Goal: Transaction & Acquisition: Purchase product/service

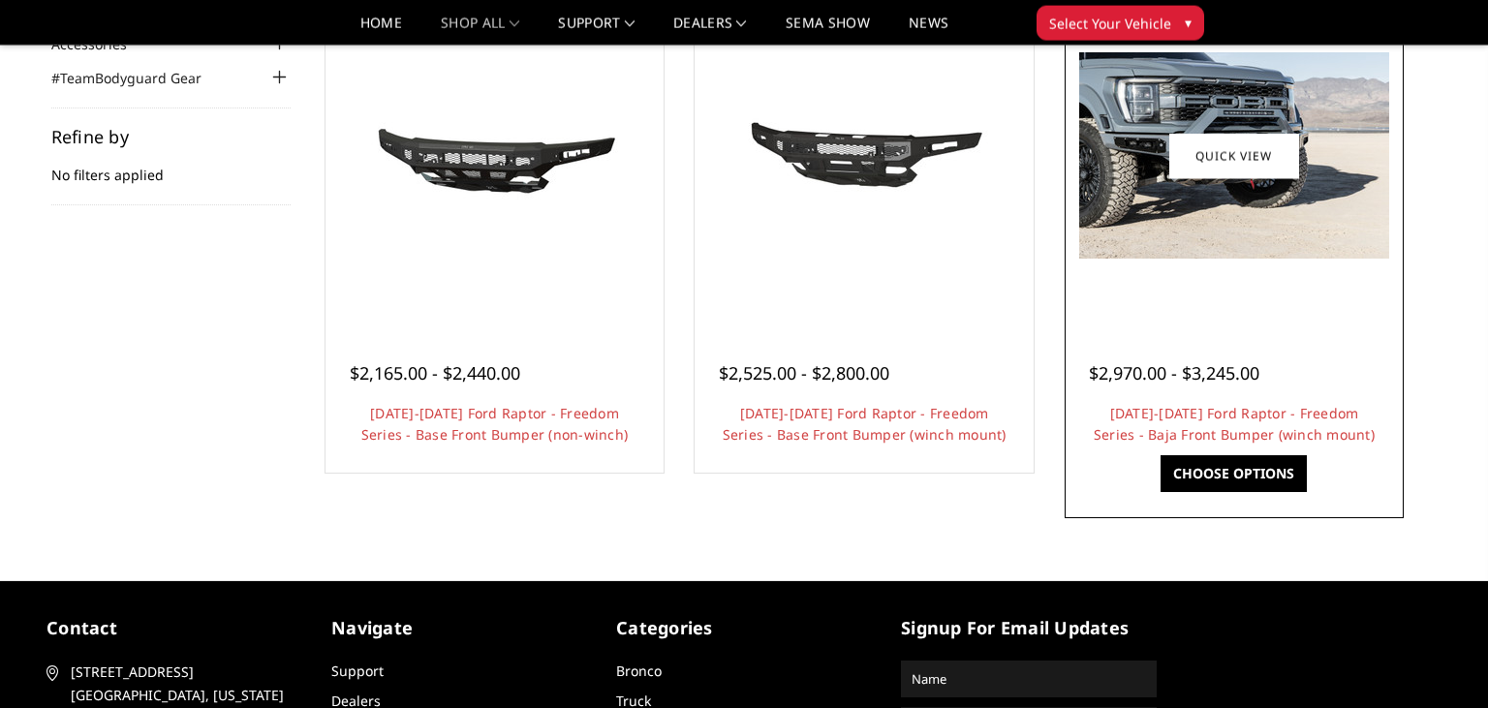
scroll to position [204, 0]
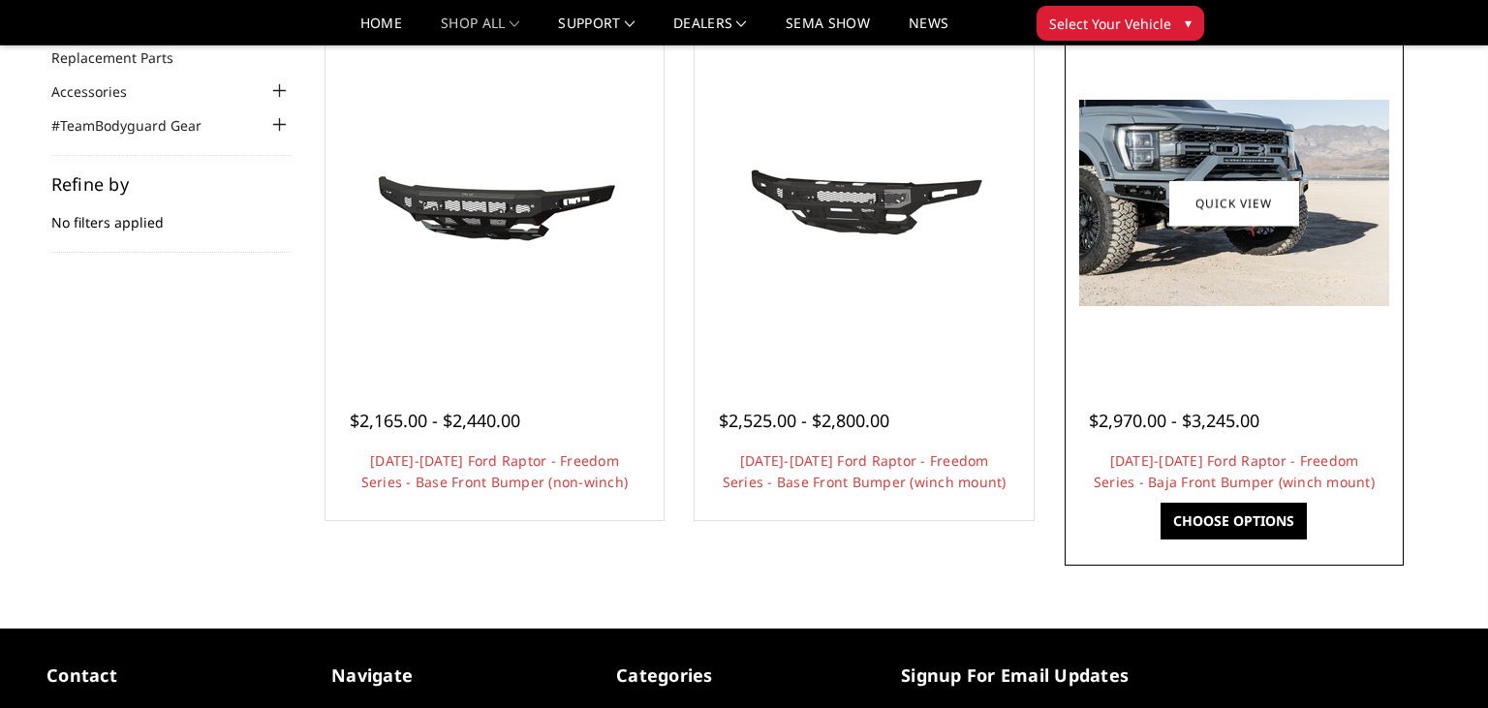
click at [1220, 518] on link "Choose Options" at bounding box center [1233, 521] width 146 height 37
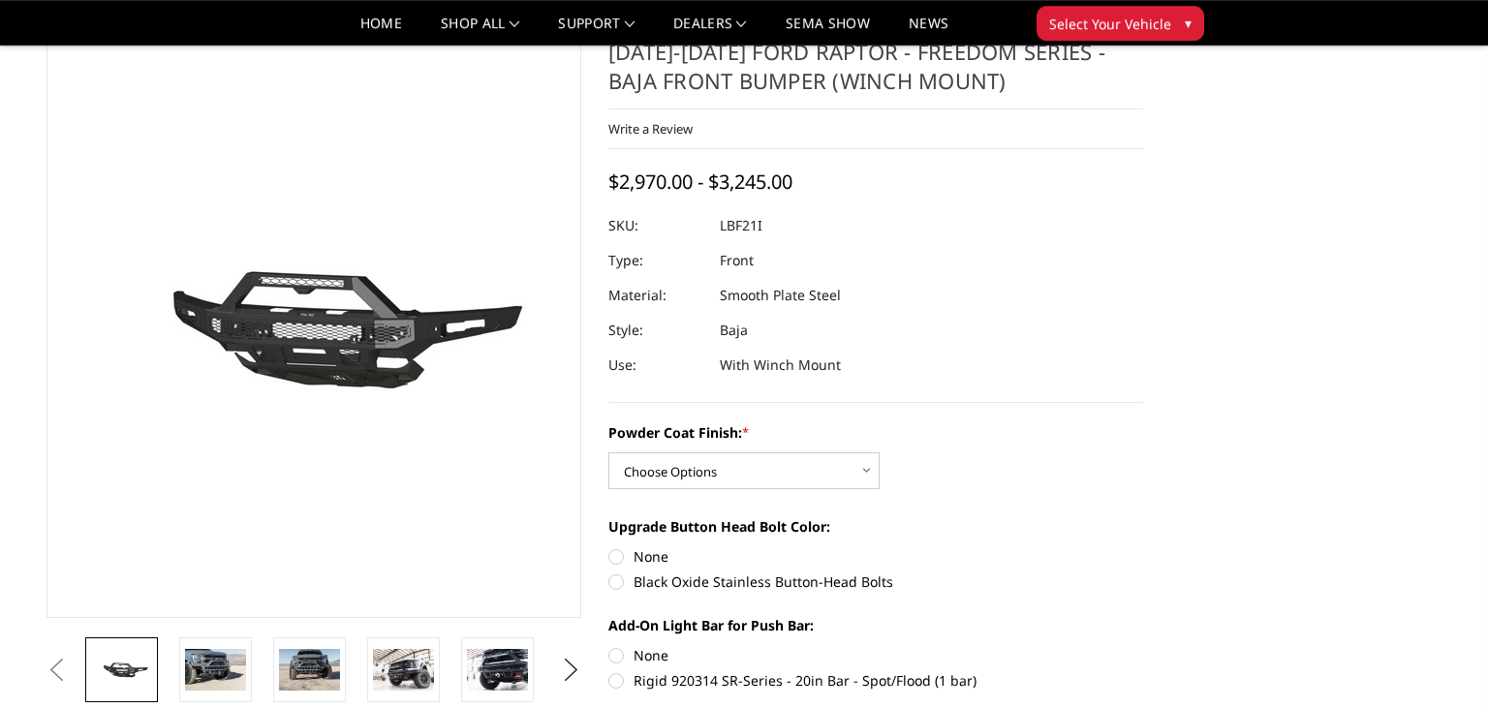
scroll to position [102, 0]
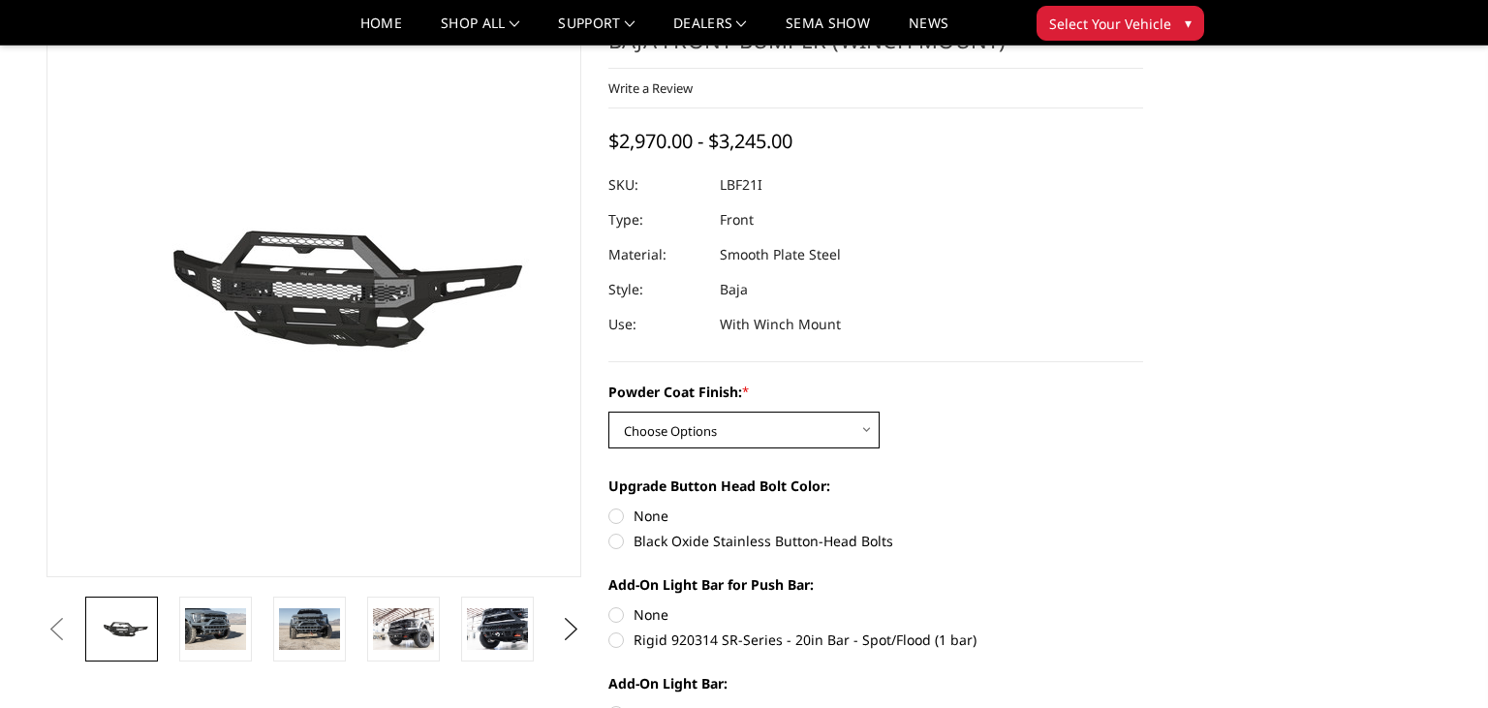
click at [608, 412] on select "Choose Options Bare Metal Texture Black Powder Coat" at bounding box center [743, 430] width 271 height 37
select select "2766"
click option "Texture Black Powder Coat" at bounding box center [0, 0] width 0 height 0
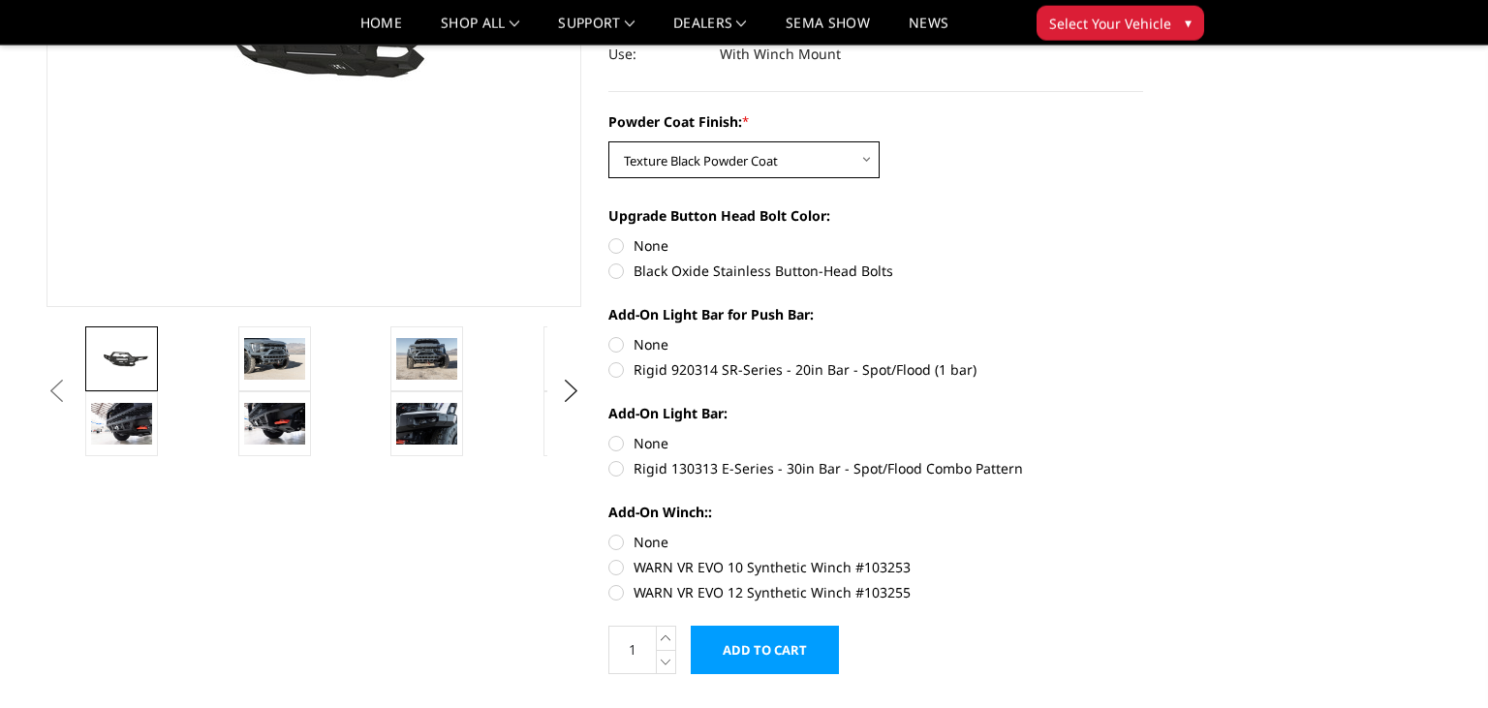
scroll to position [409, 0]
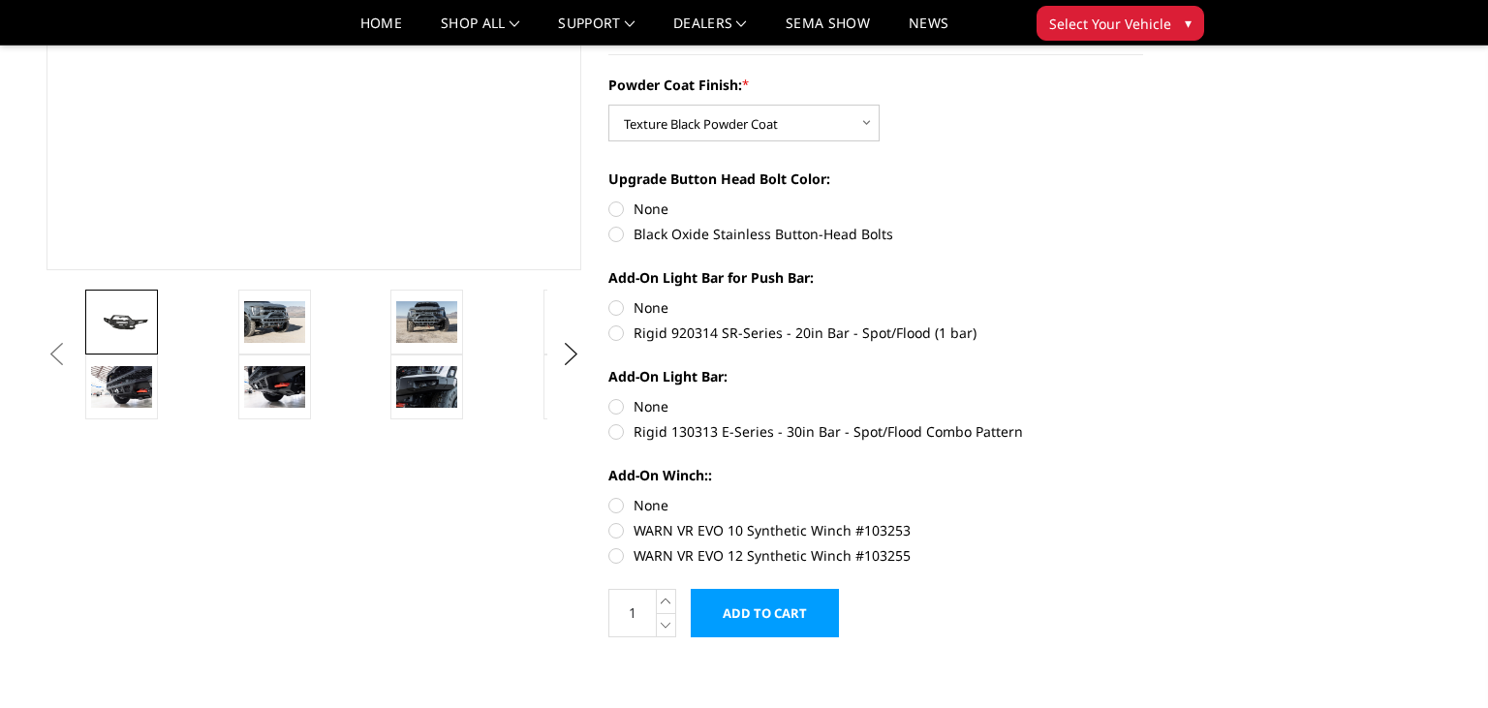
click at [610, 538] on label "WARN VR EVO 10 Synthetic Winch #103253" at bounding box center [875, 530] width 535 height 20
click at [1143, 496] on input "WARN VR EVO 10 Synthetic Winch #103253" at bounding box center [1143, 495] width 1 height 1
radio input "true"
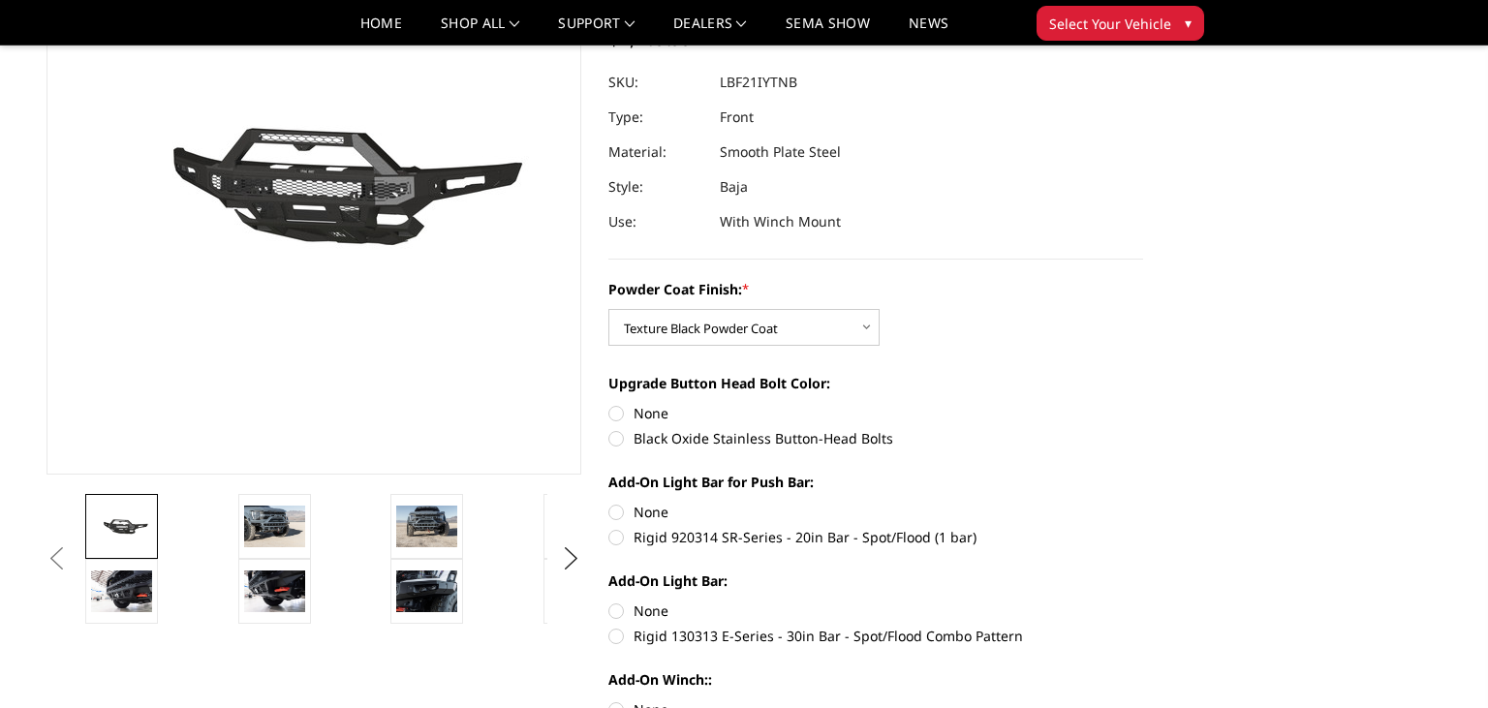
scroll to position [613, 0]
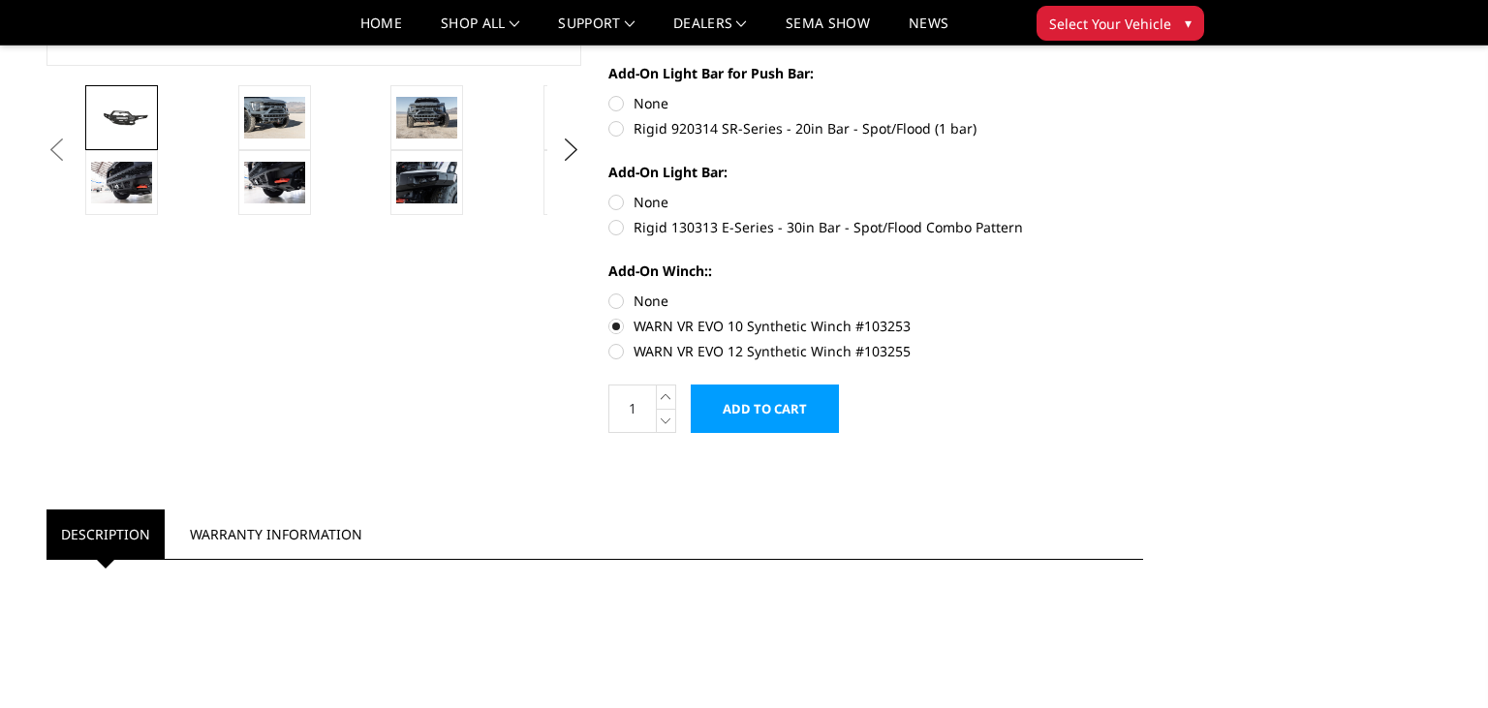
click at [622, 352] on label "WARN VR EVO 12 Synthetic Winch #103255" at bounding box center [875, 351] width 535 height 20
click at [1143, 317] on input "WARN VR EVO 12 Synthetic Winch #103255" at bounding box center [1143, 316] width 1 height 1
radio input "true"
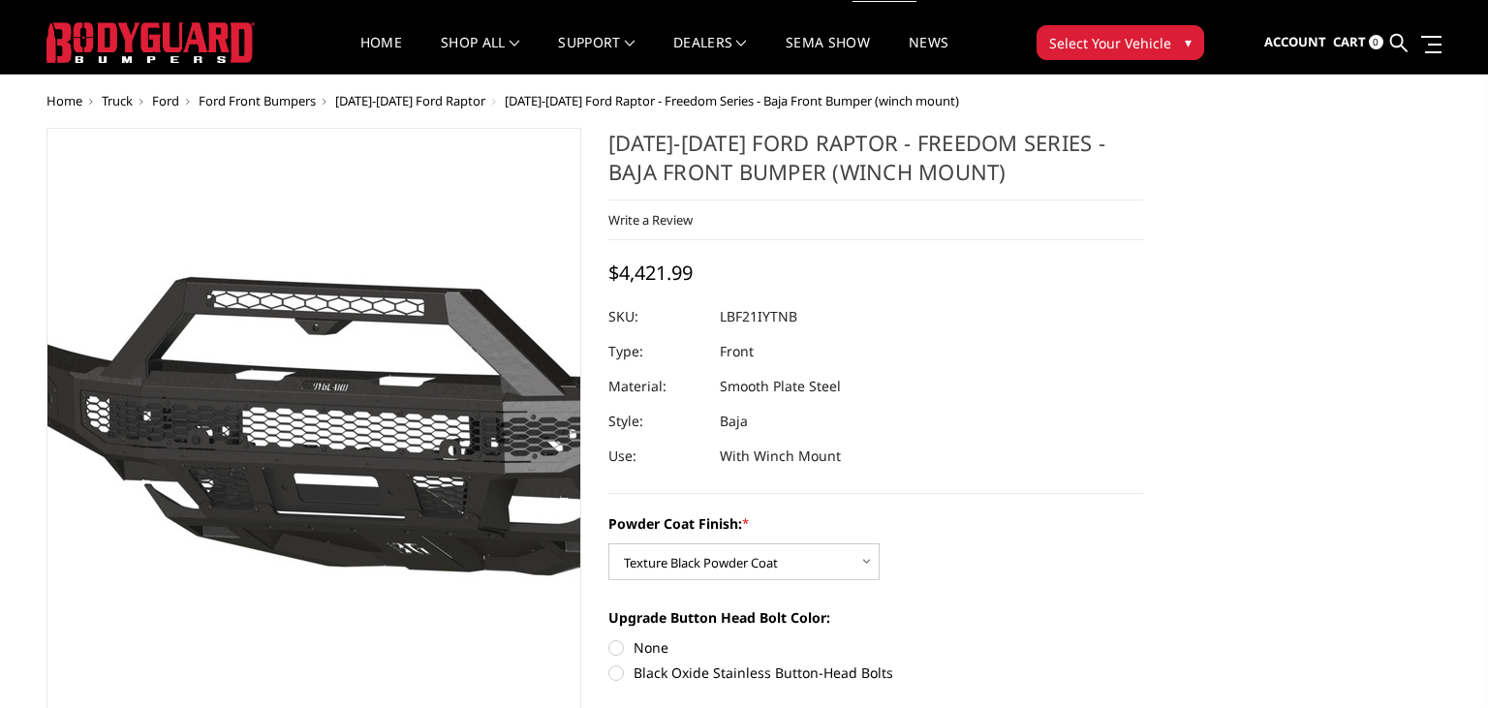
scroll to position [306, 0]
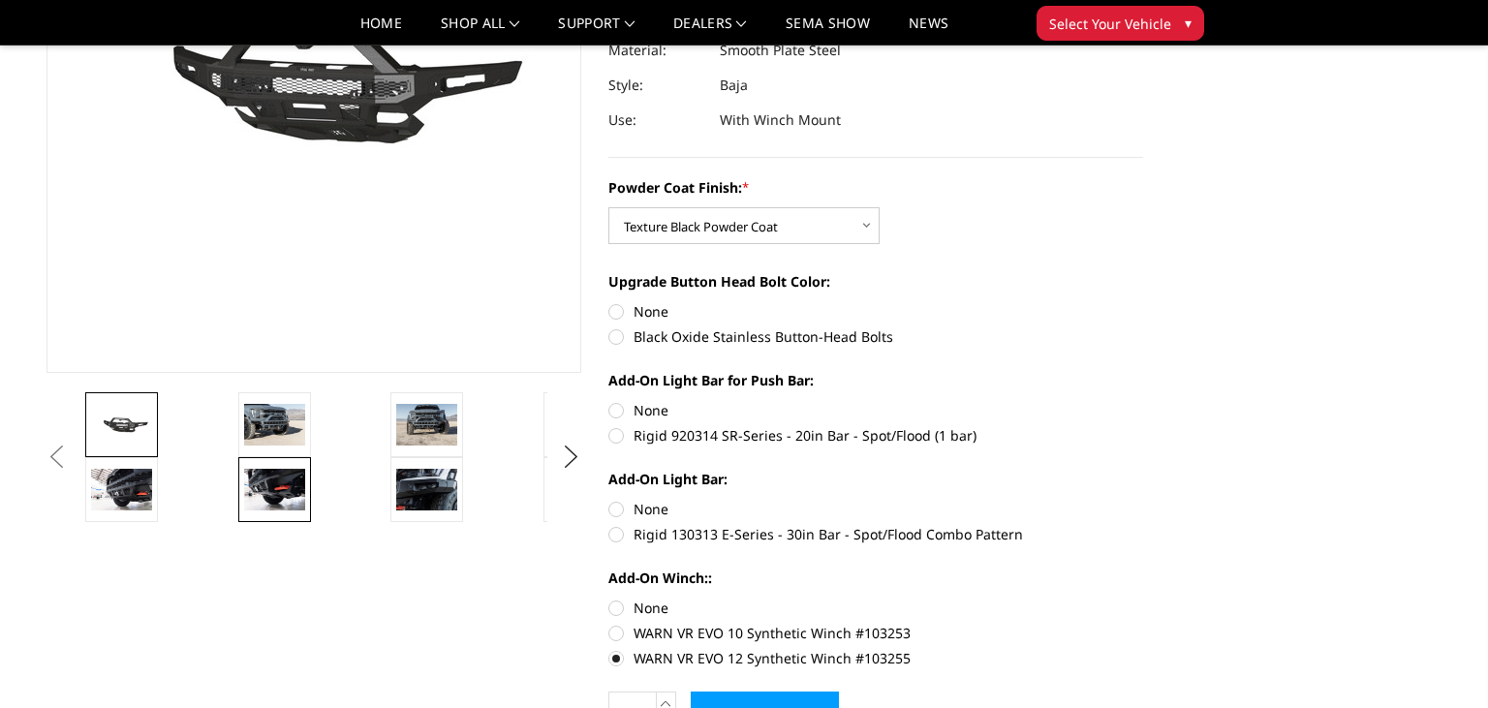
click at [275, 488] on img at bounding box center [274, 489] width 61 height 41
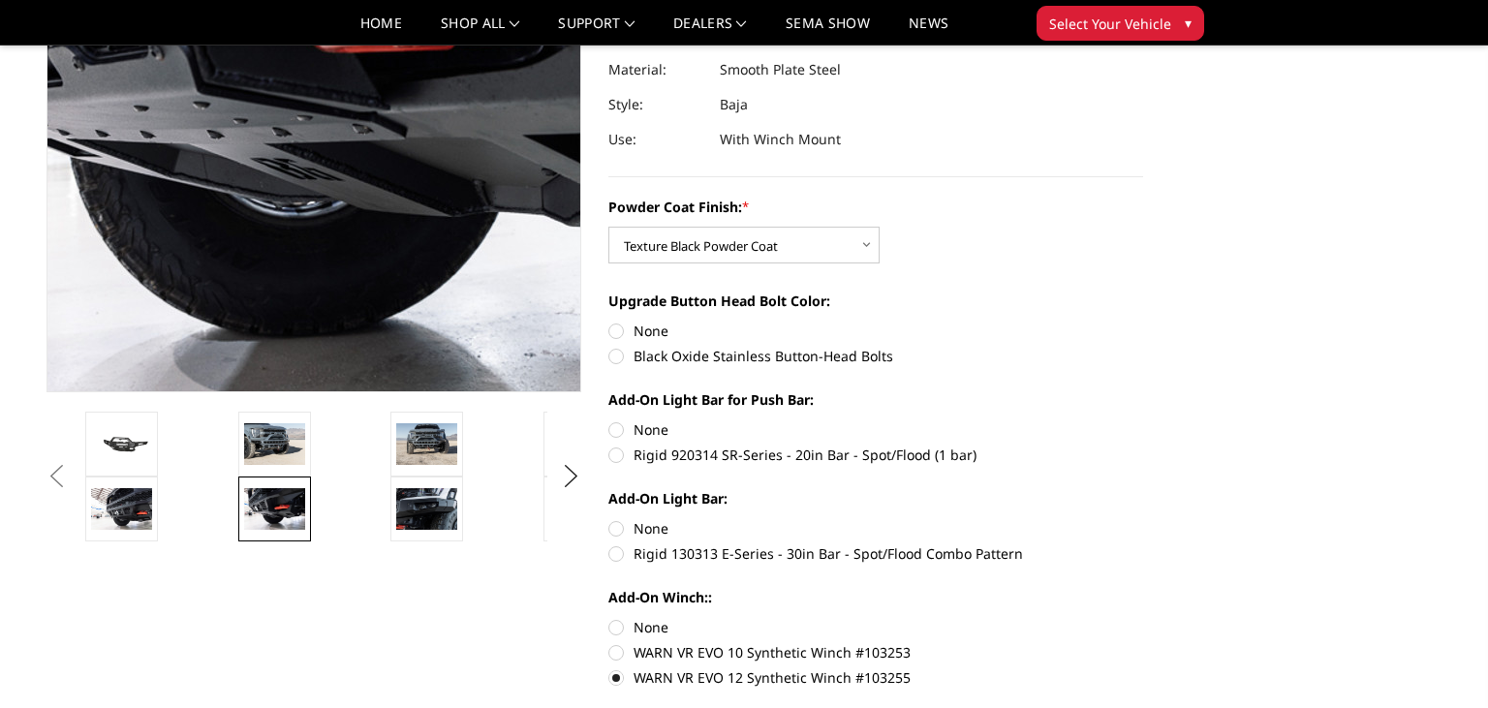
scroll to position [409, 0]
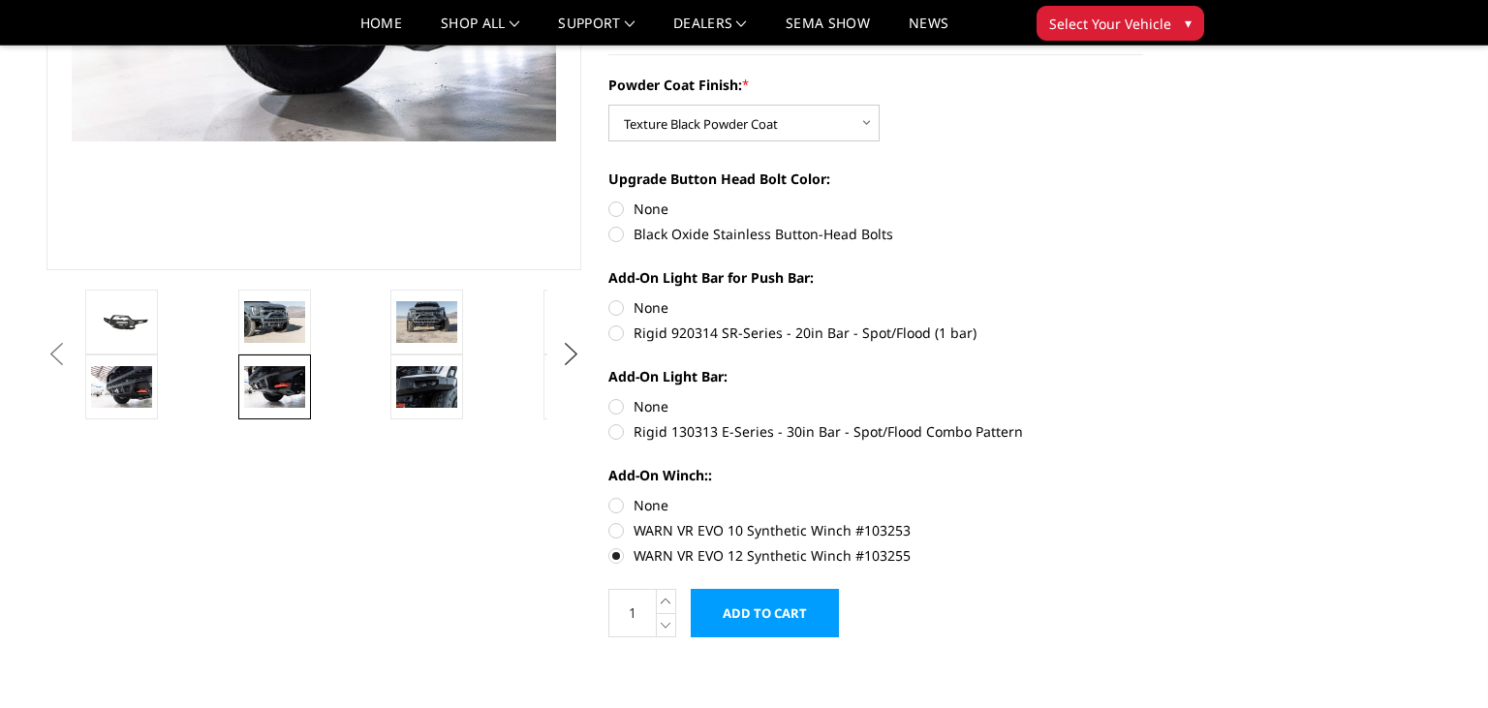
click at [574, 349] on button "Next" at bounding box center [571, 354] width 29 height 29
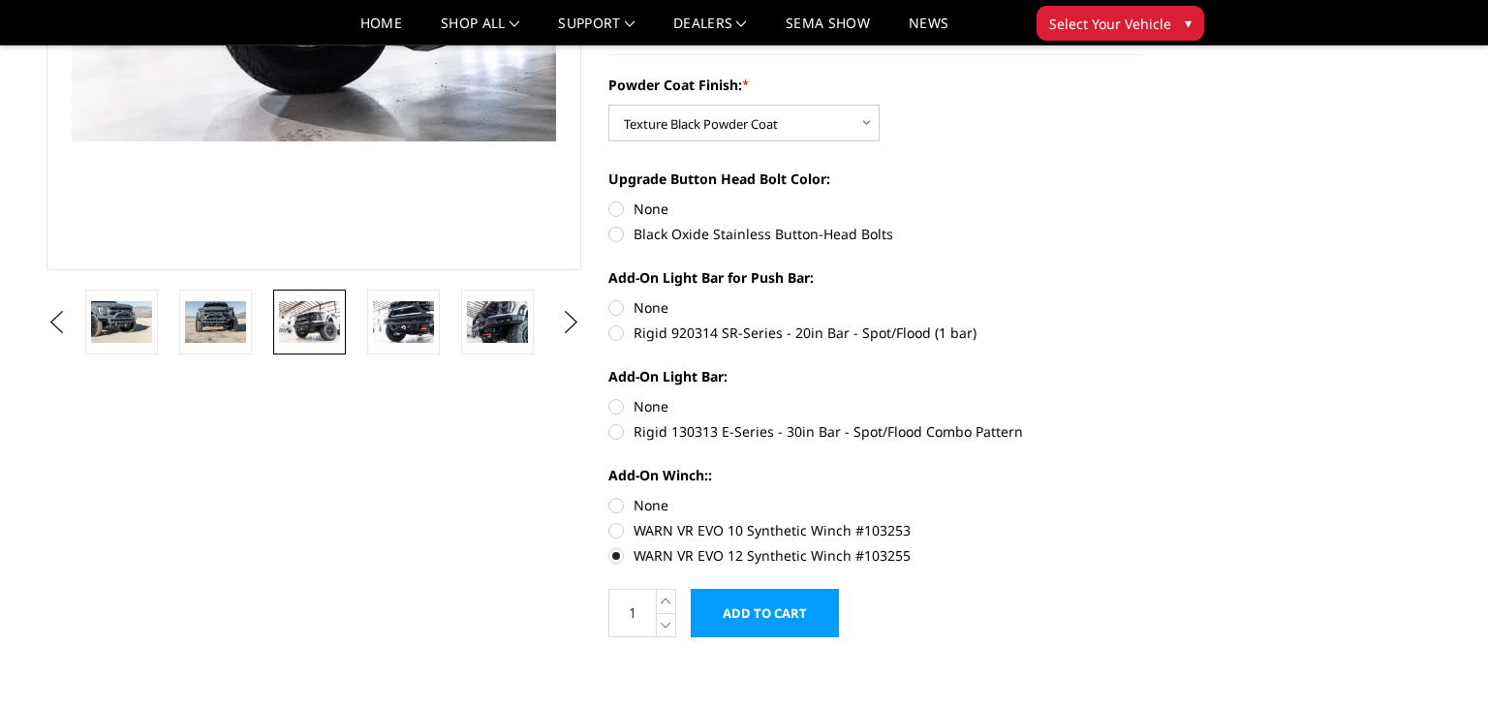
click at [317, 338] on img at bounding box center [309, 321] width 61 height 41
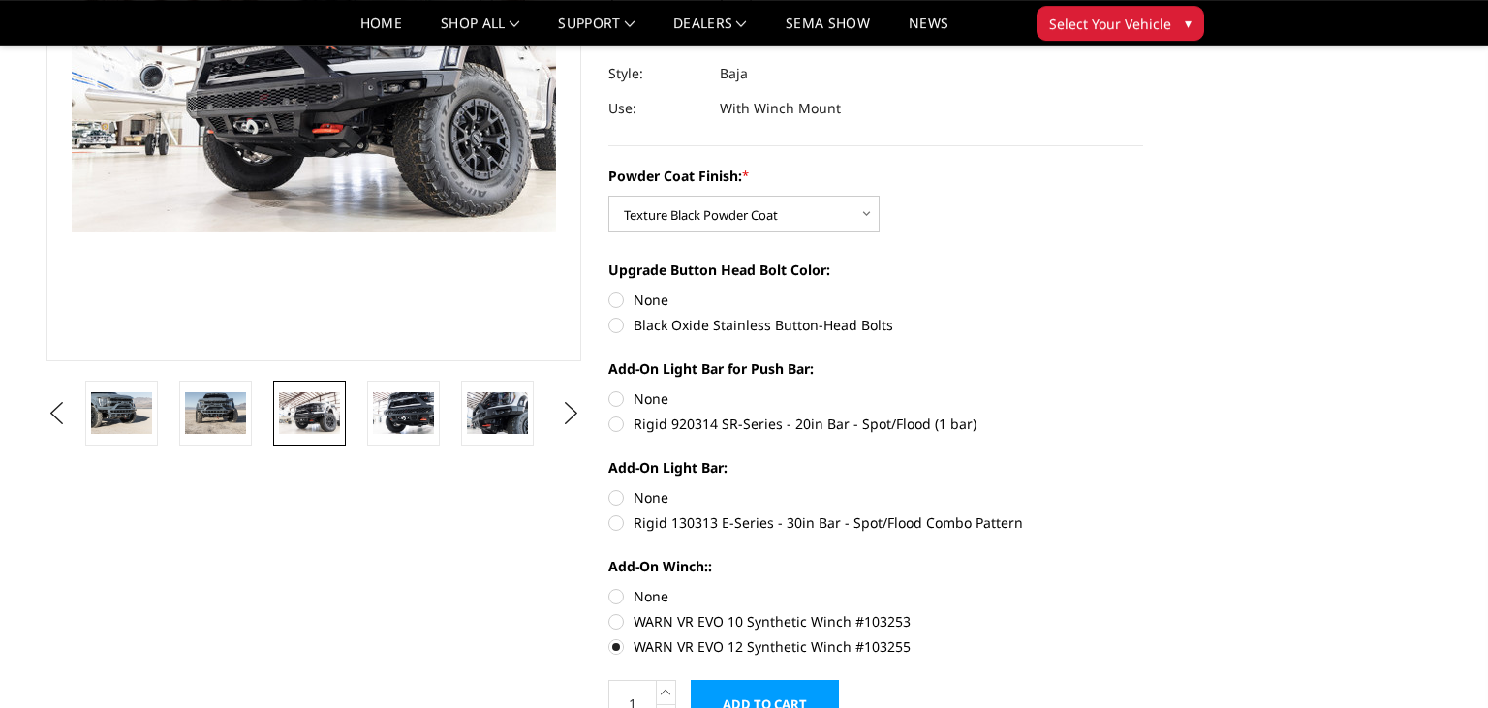
scroll to position [204, 0]
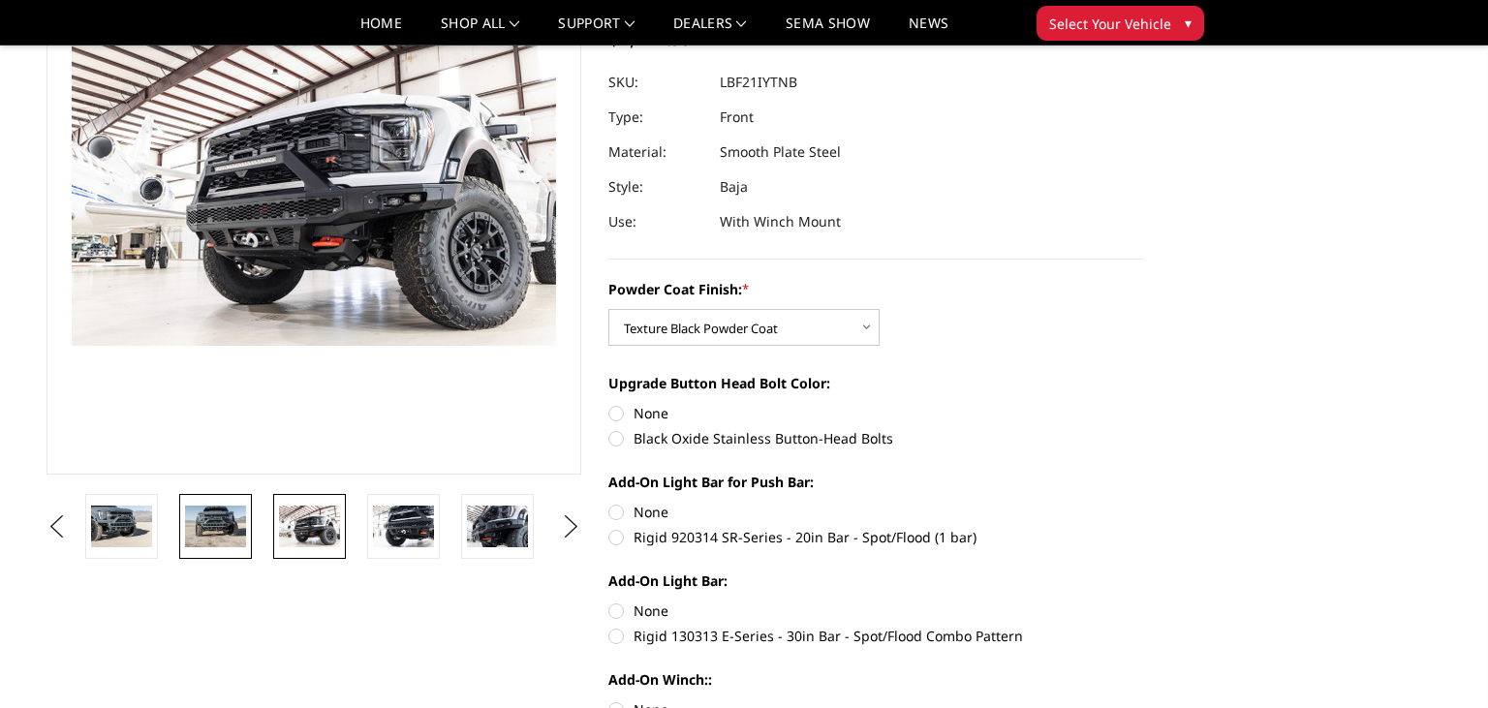
click at [222, 498] on link at bounding box center [215, 526] width 73 height 65
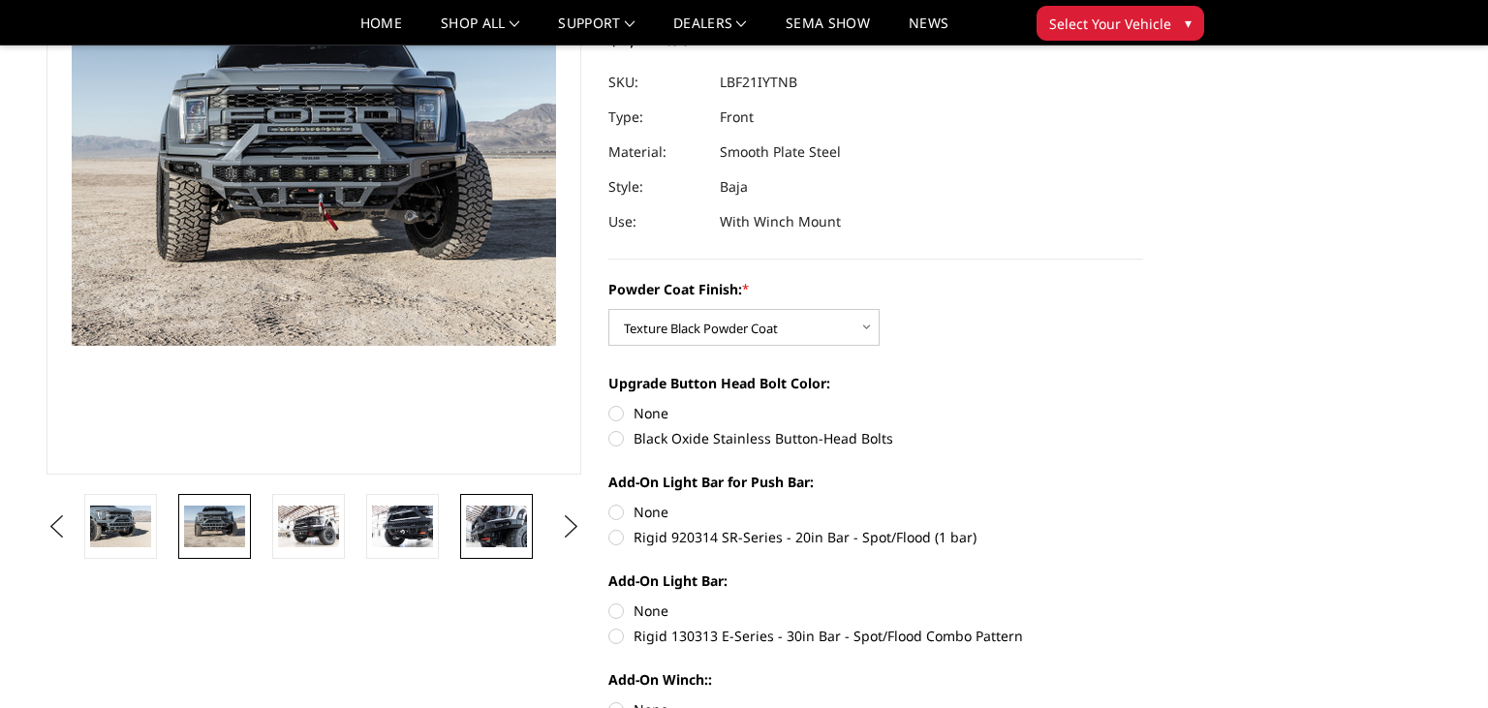
click at [491, 520] on img at bounding box center [496, 526] width 61 height 41
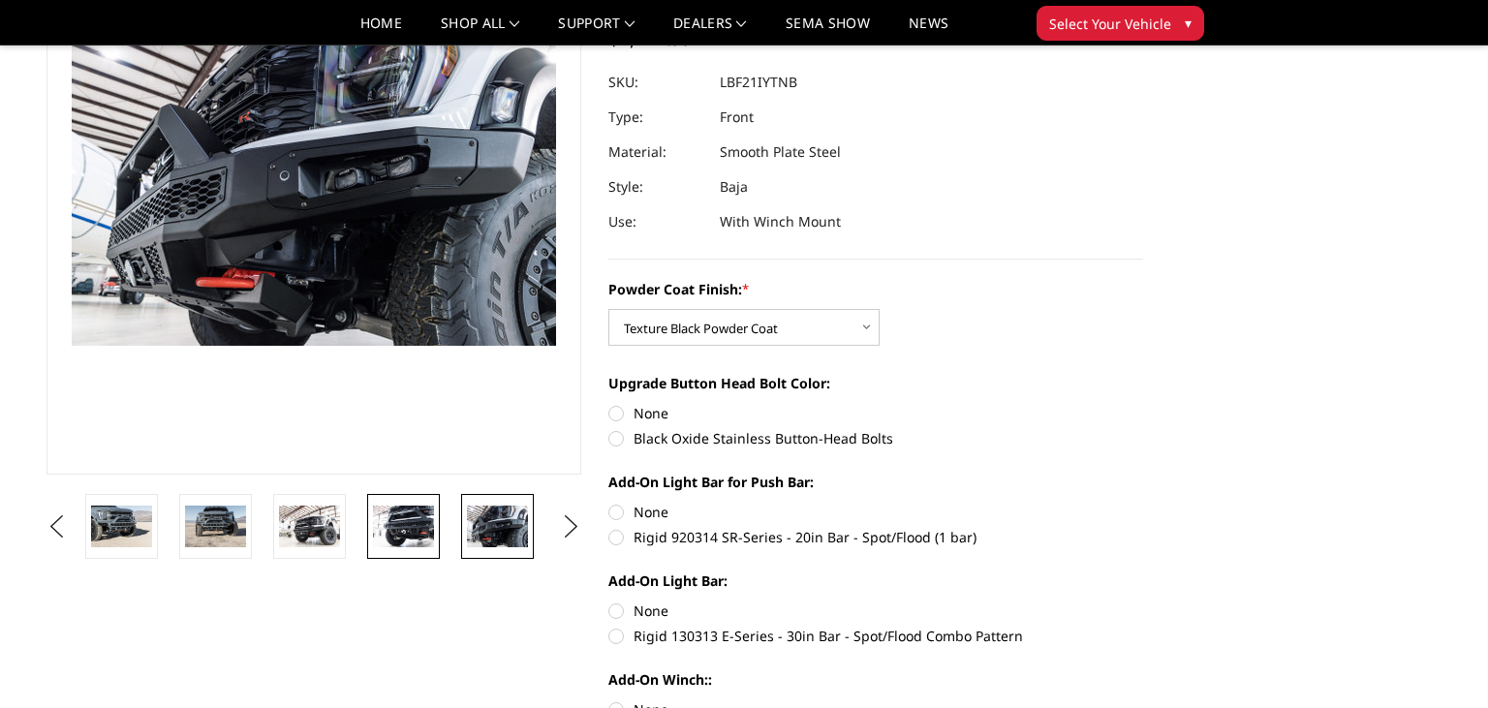
click at [401, 519] on img at bounding box center [403, 526] width 61 height 41
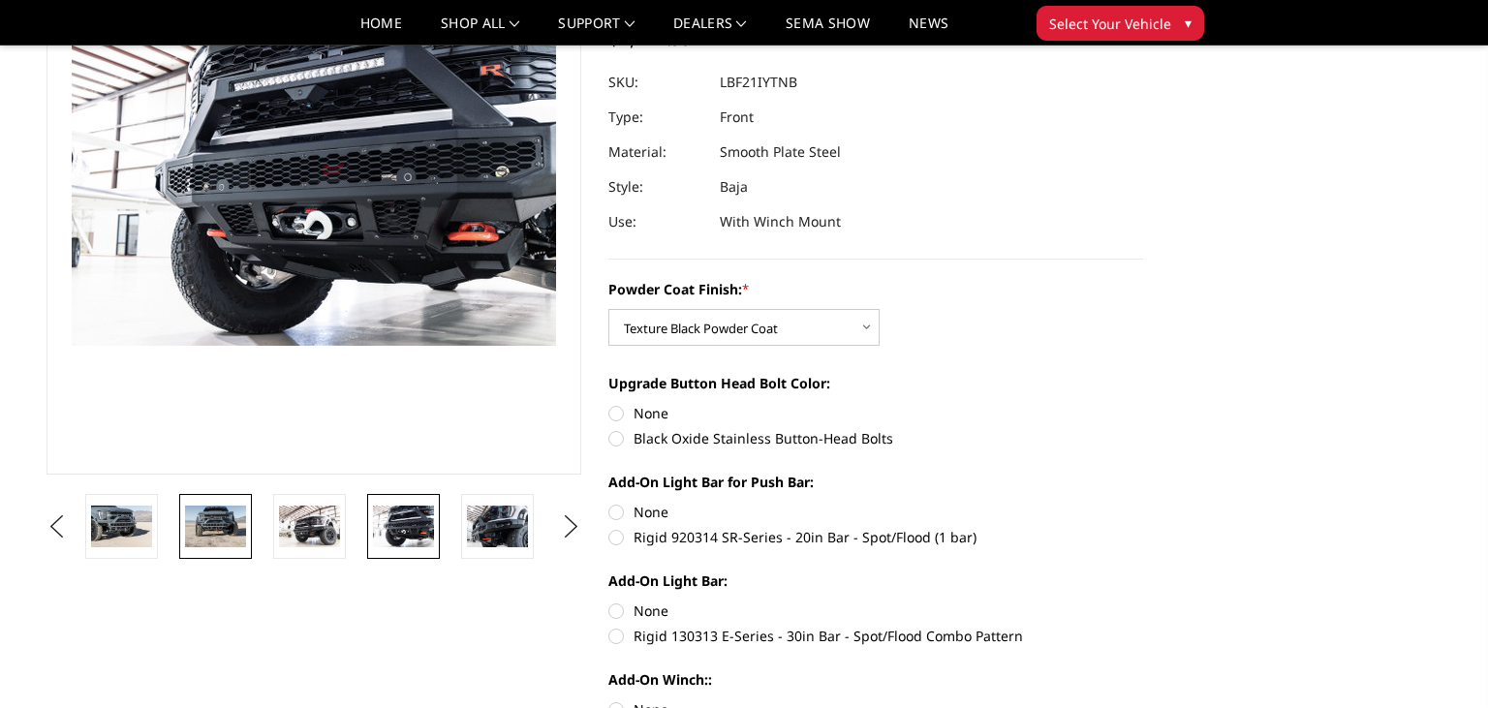
click at [222, 527] on img at bounding box center [215, 526] width 61 height 41
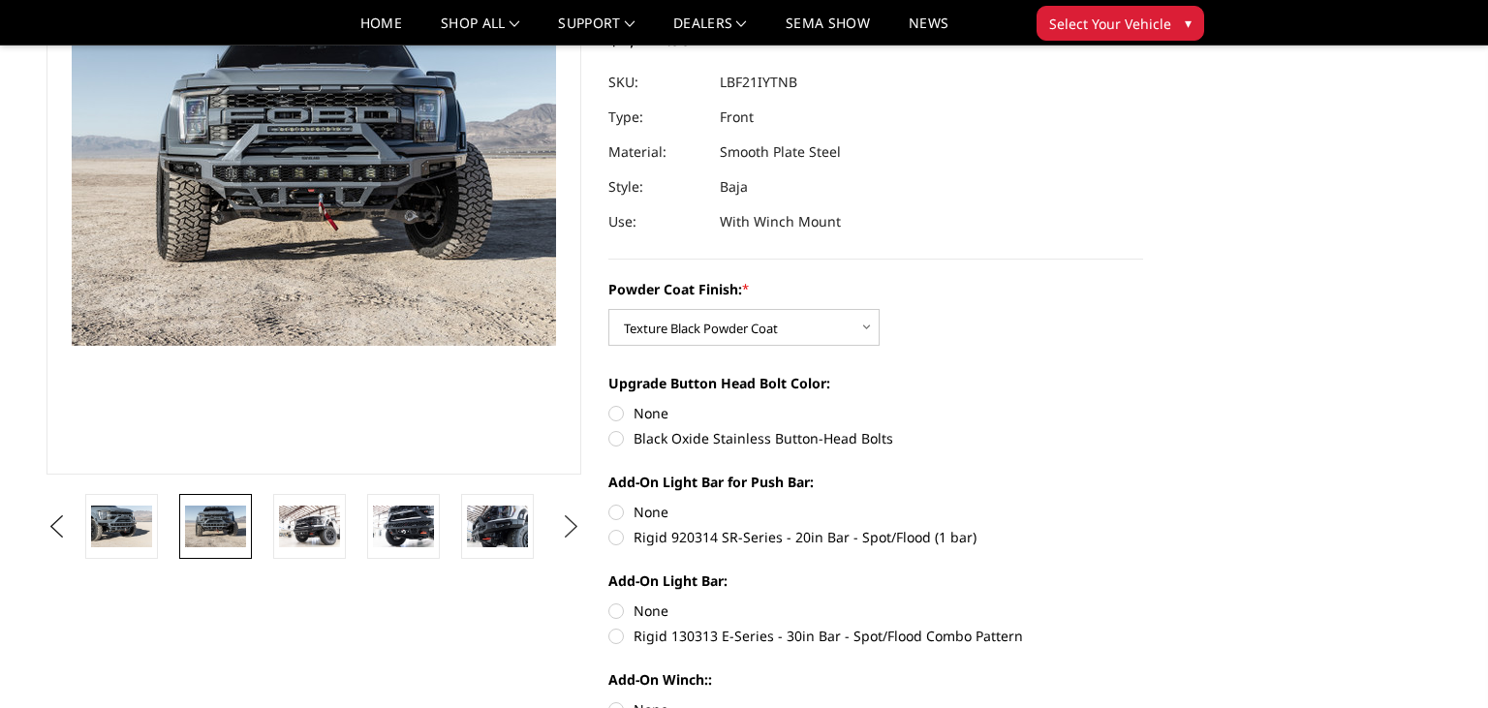
click at [568, 521] on button "Next" at bounding box center [571, 526] width 29 height 29
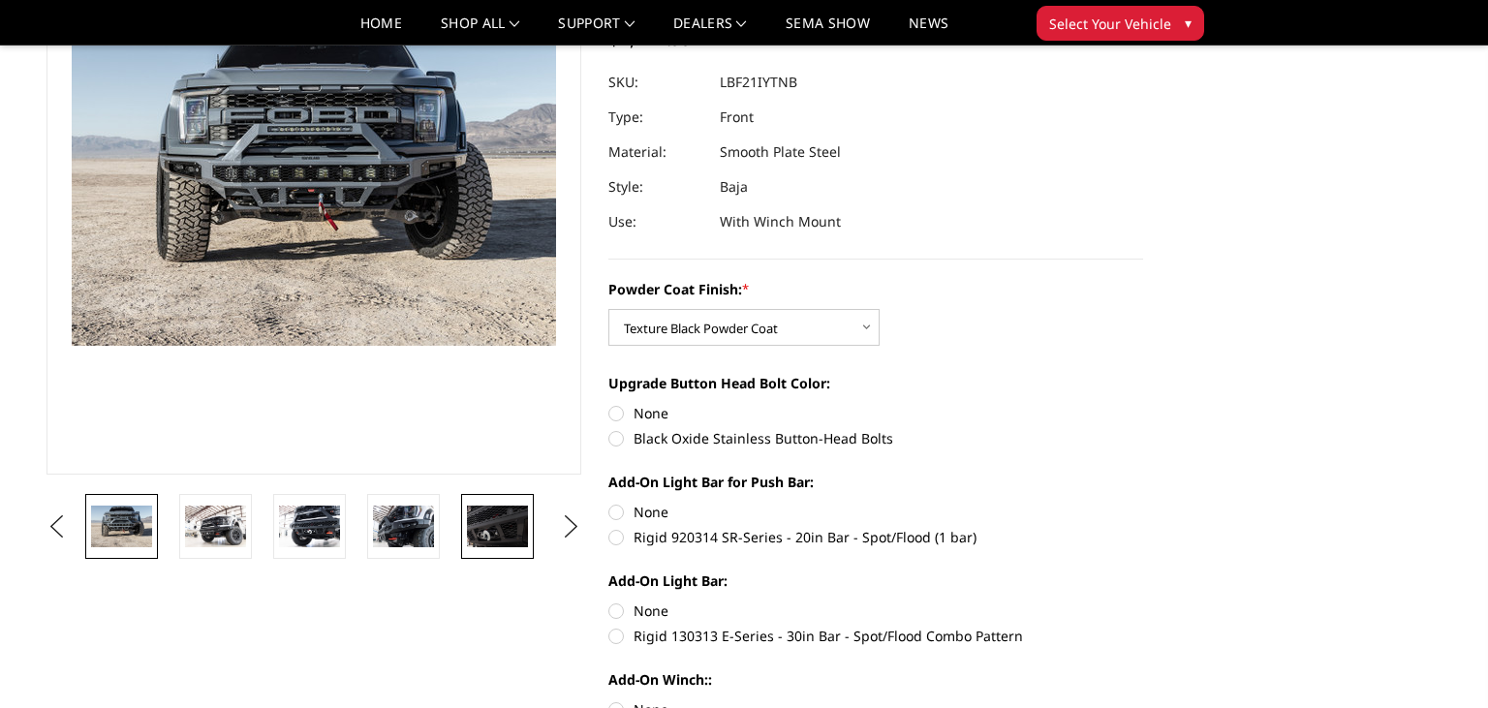
click at [482, 540] on img at bounding box center [497, 526] width 61 height 41
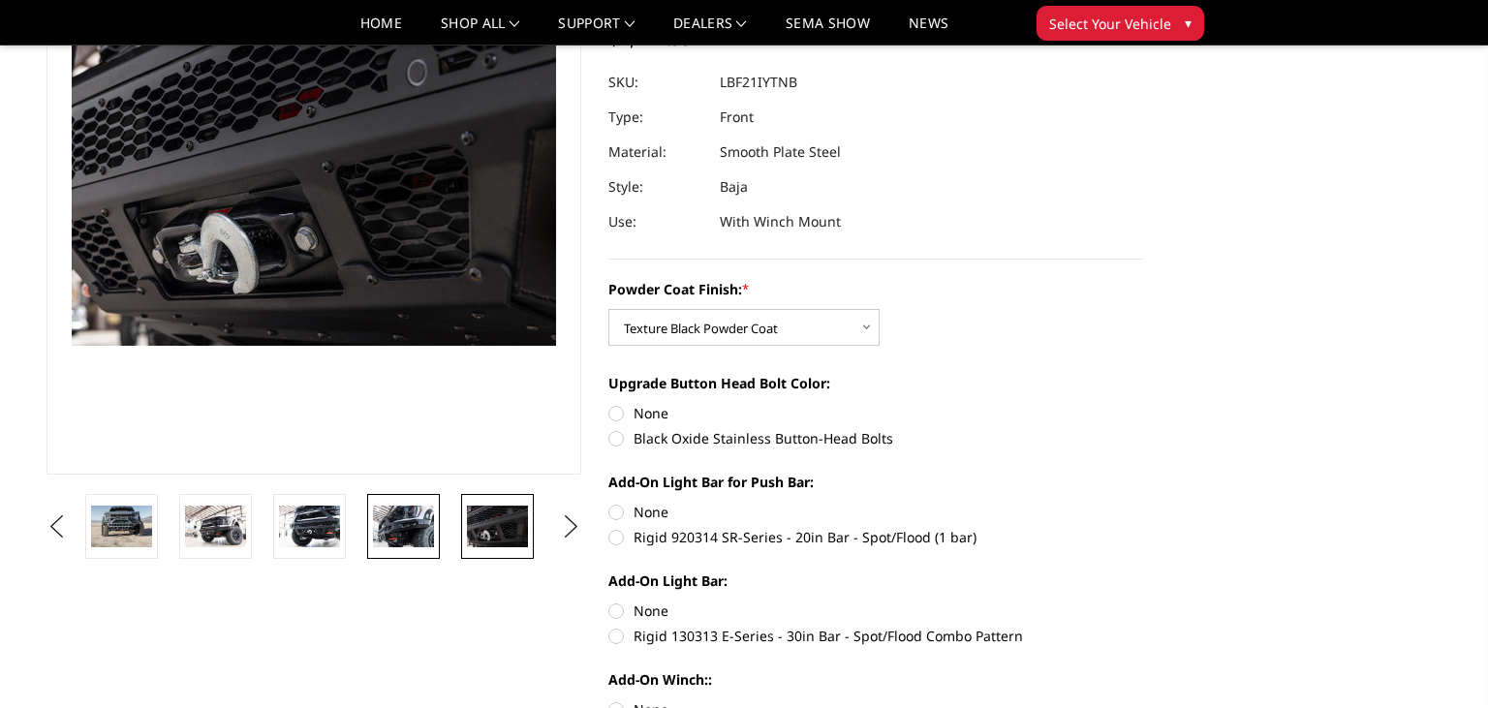
click at [413, 527] on img at bounding box center [403, 526] width 61 height 41
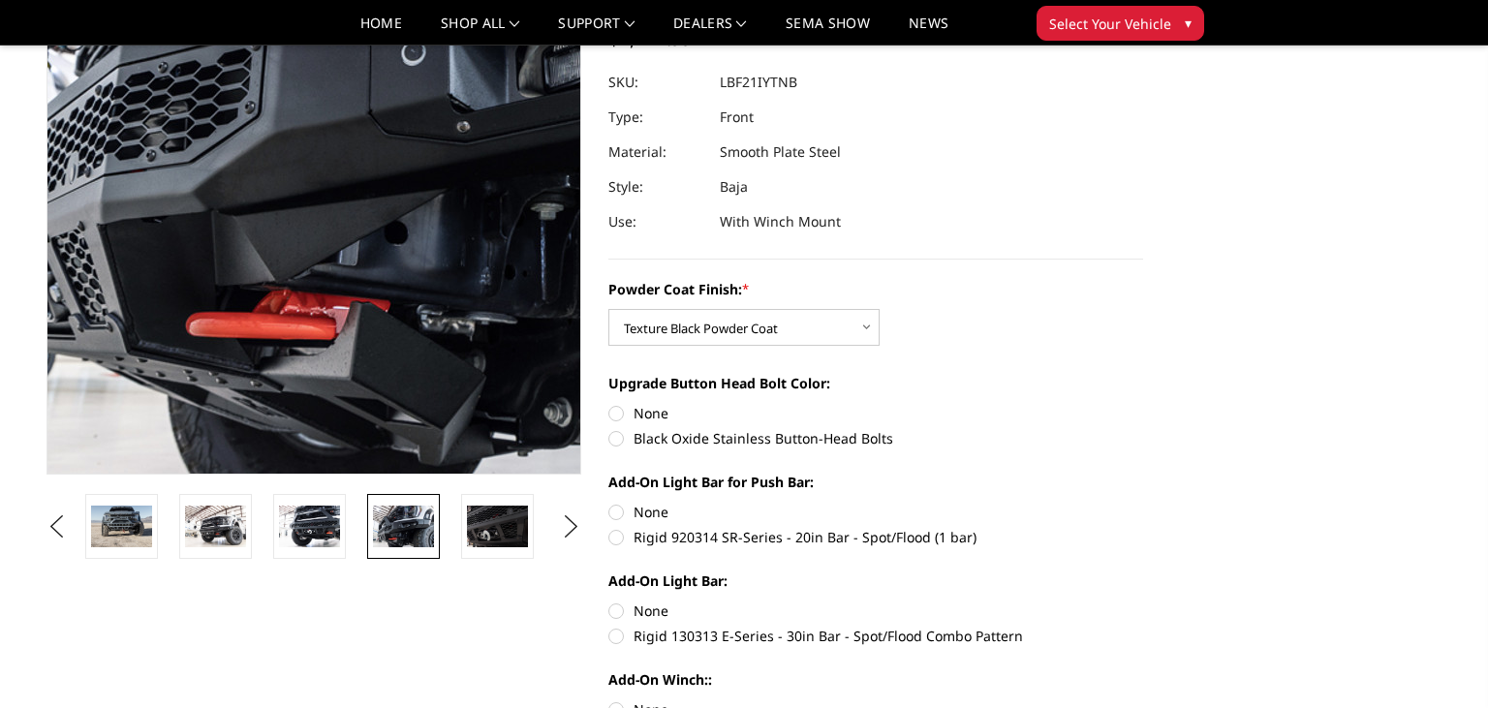
click at [182, 443] on img at bounding box center [488, 75] width 1240 height 827
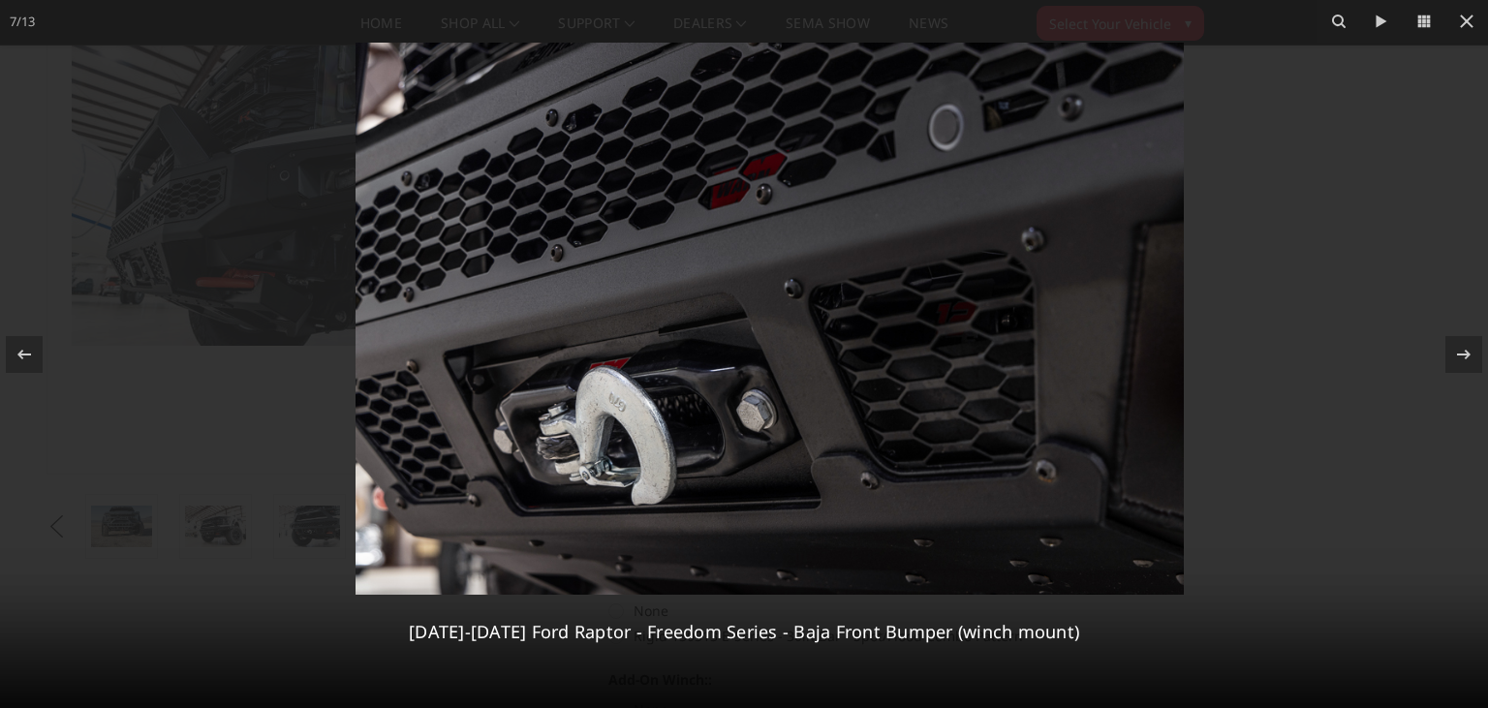
drag, startPoint x: 607, startPoint y: 374, endPoint x: 527, endPoint y: 308, distance: 103.9
click at [571, 279] on img at bounding box center [769, 319] width 828 height 552
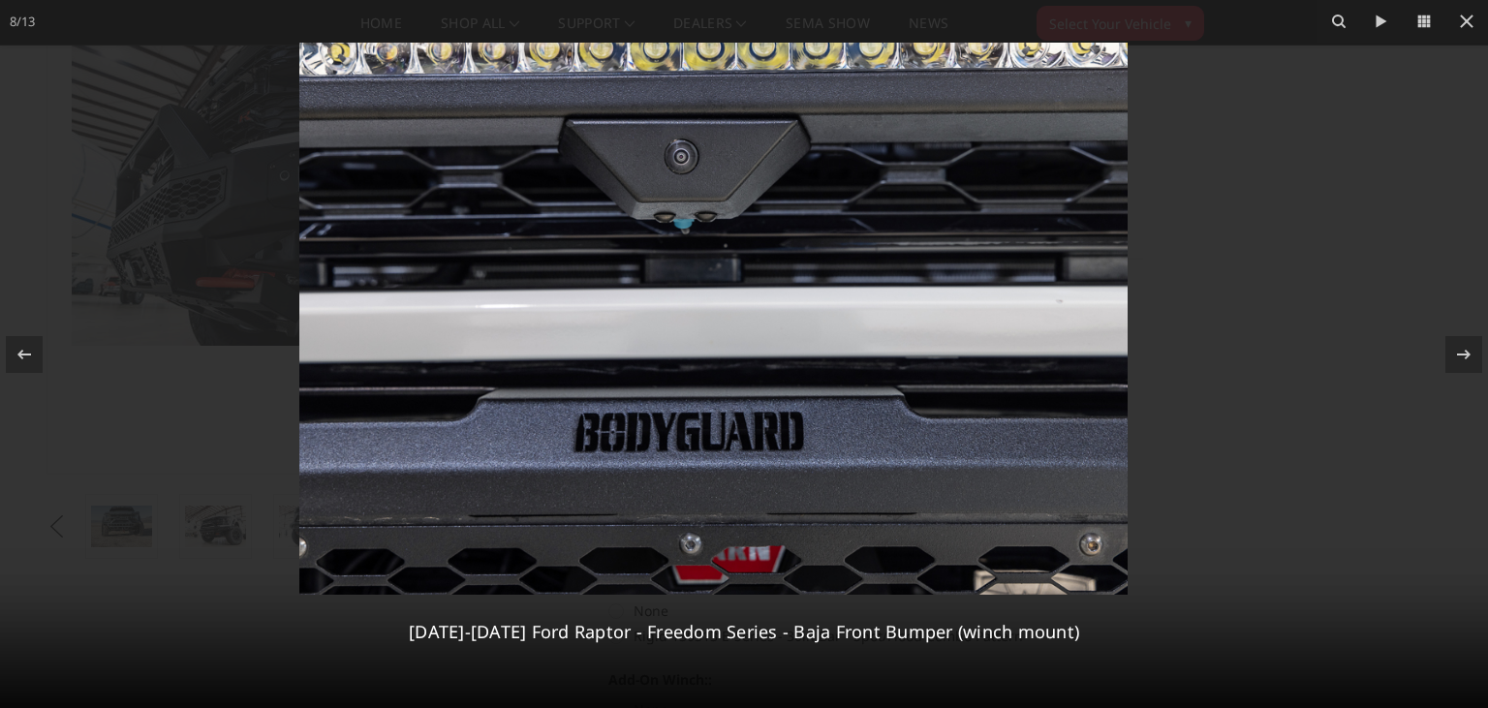
drag, startPoint x: 858, startPoint y: 317, endPoint x: 493, endPoint y: 275, distance: 367.5
click at [534, 275] on img at bounding box center [713, 319] width 828 height 552
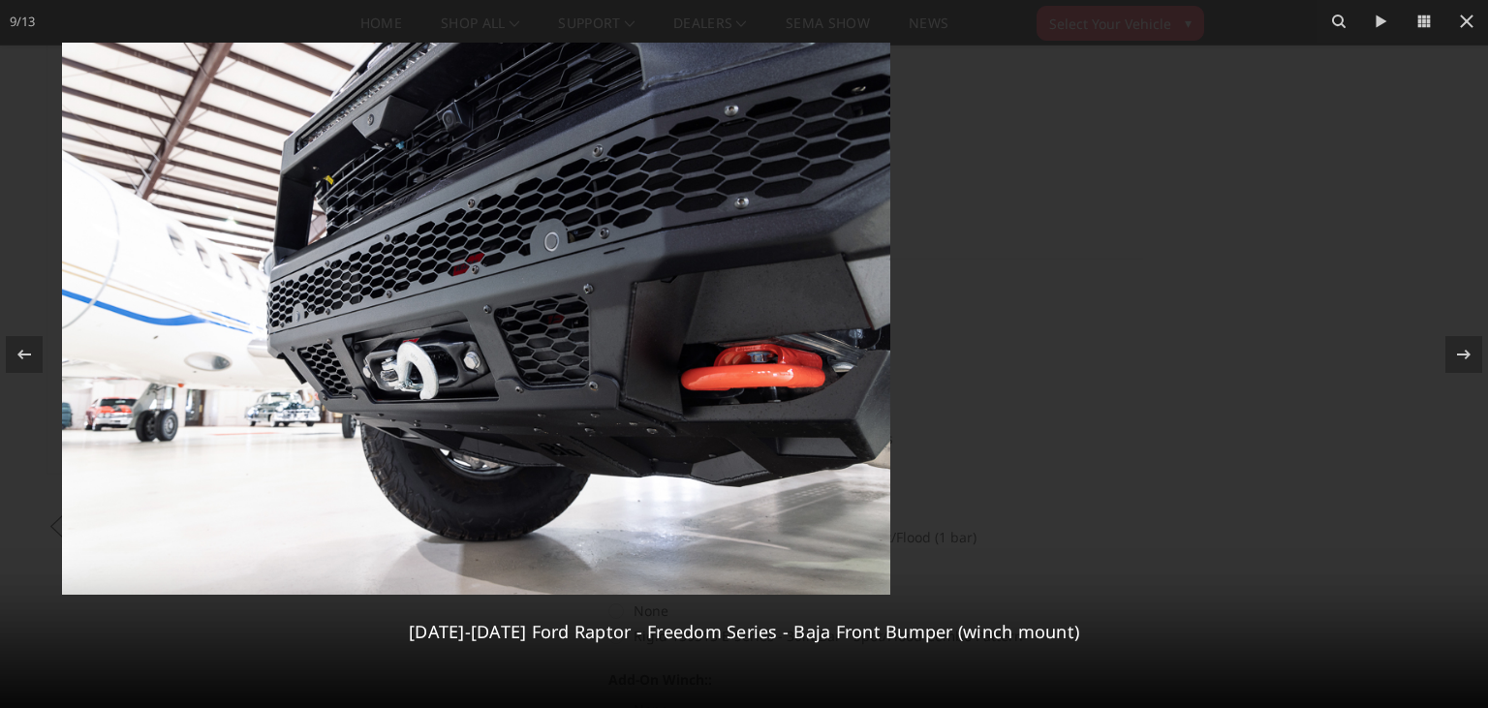
drag, startPoint x: 730, startPoint y: 262, endPoint x: 149, endPoint y: 234, distance: 581.8
click at [216, 228] on img at bounding box center [476, 319] width 828 height 552
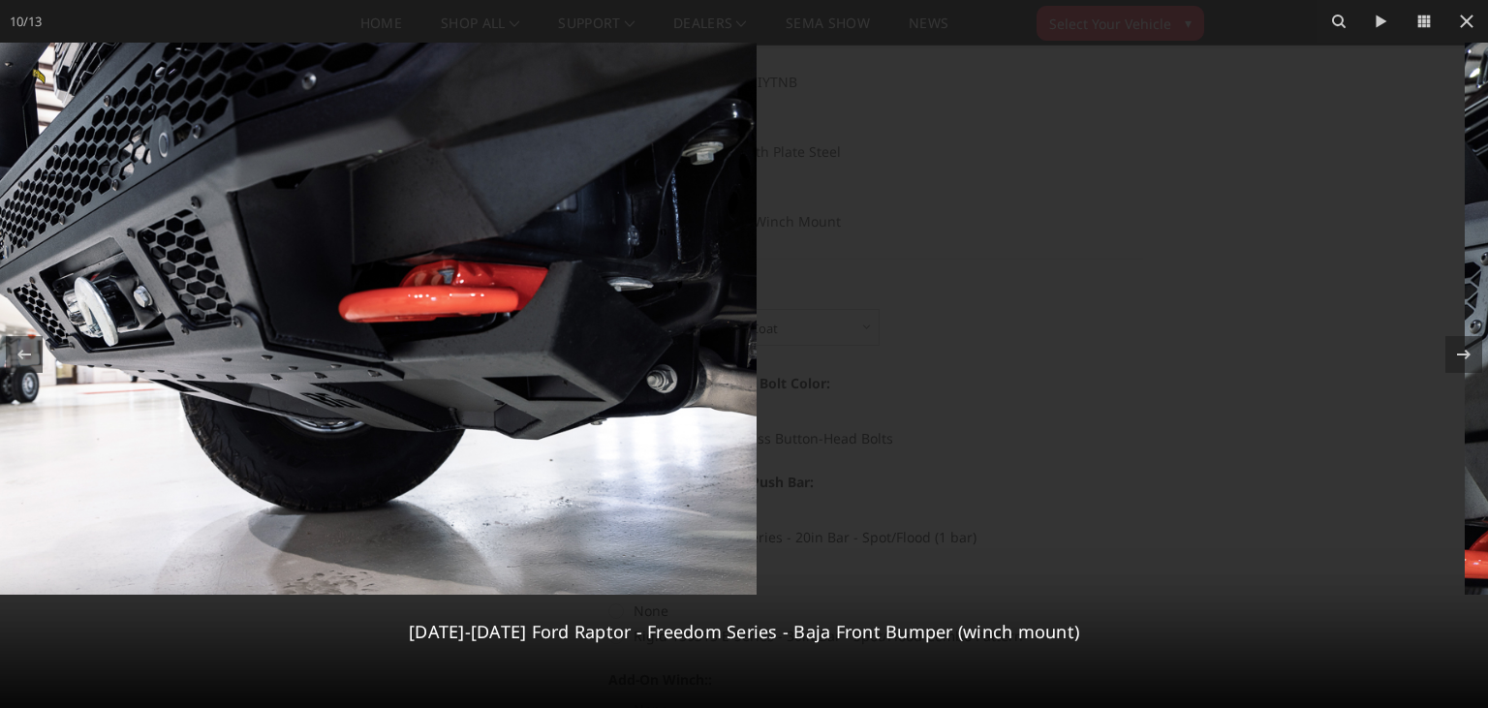
drag, startPoint x: 606, startPoint y: 266, endPoint x: 0, endPoint y: 266, distance: 606.4
click at [24, 266] on img at bounding box center [342, 319] width 828 height 552
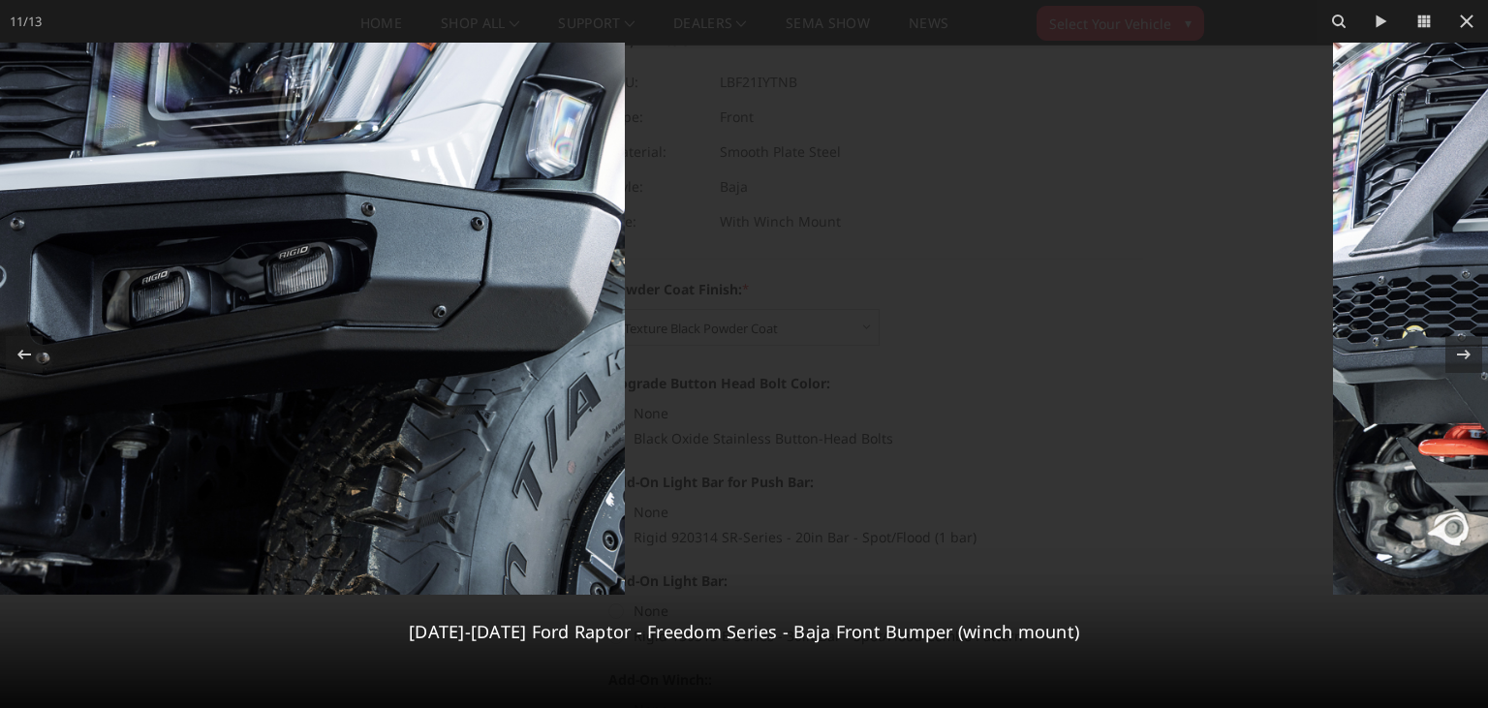
drag, startPoint x: 744, startPoint y: 294, endPoint x: 0, endPoint y: 192, distance: 751.0
click at [0, 192] on img at bounding box center [211, 319] width 828 height 552
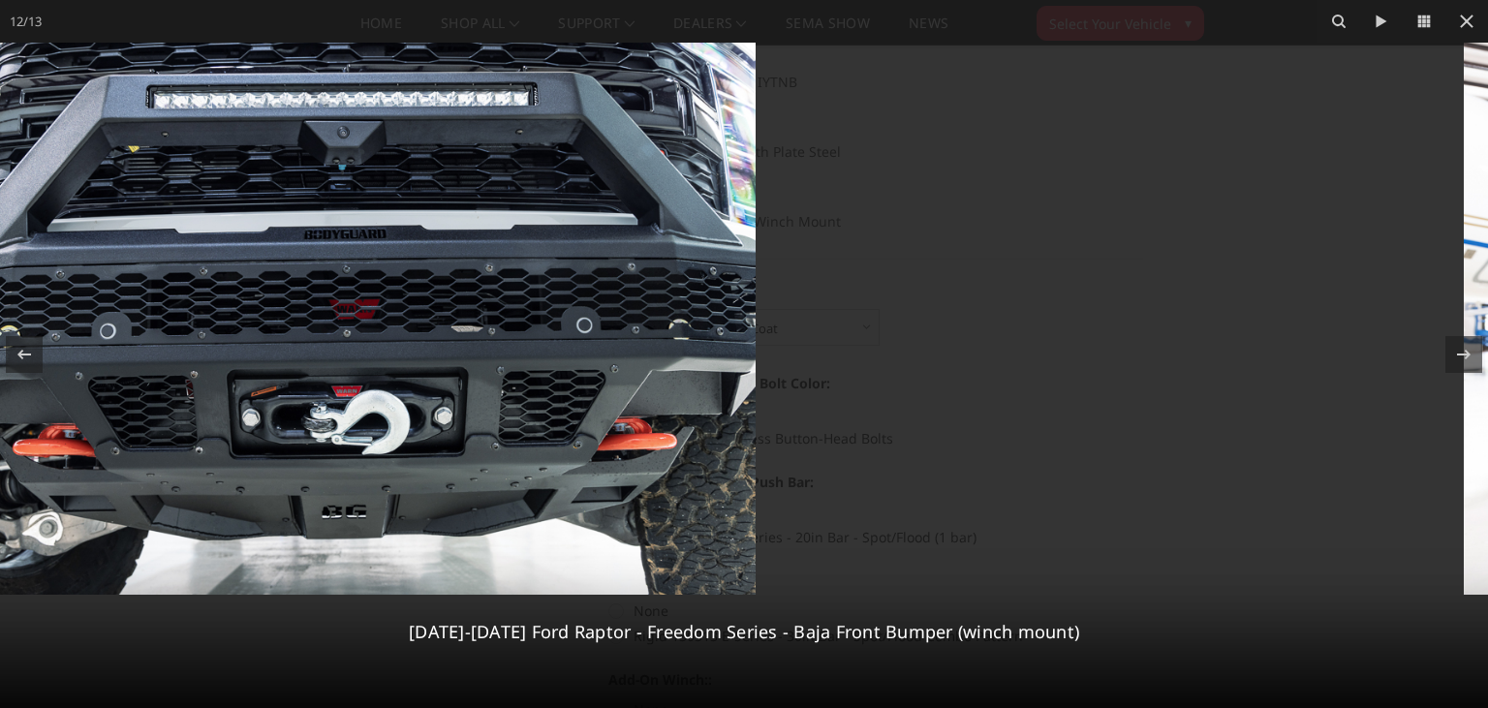
drag, startPoint x: 843, startPoint y: 225, endPoint x: 201, endPoint y: 207, distance: 641.5
click at [329, 213] on img at bounding box center [341, 319] width 828 height 552
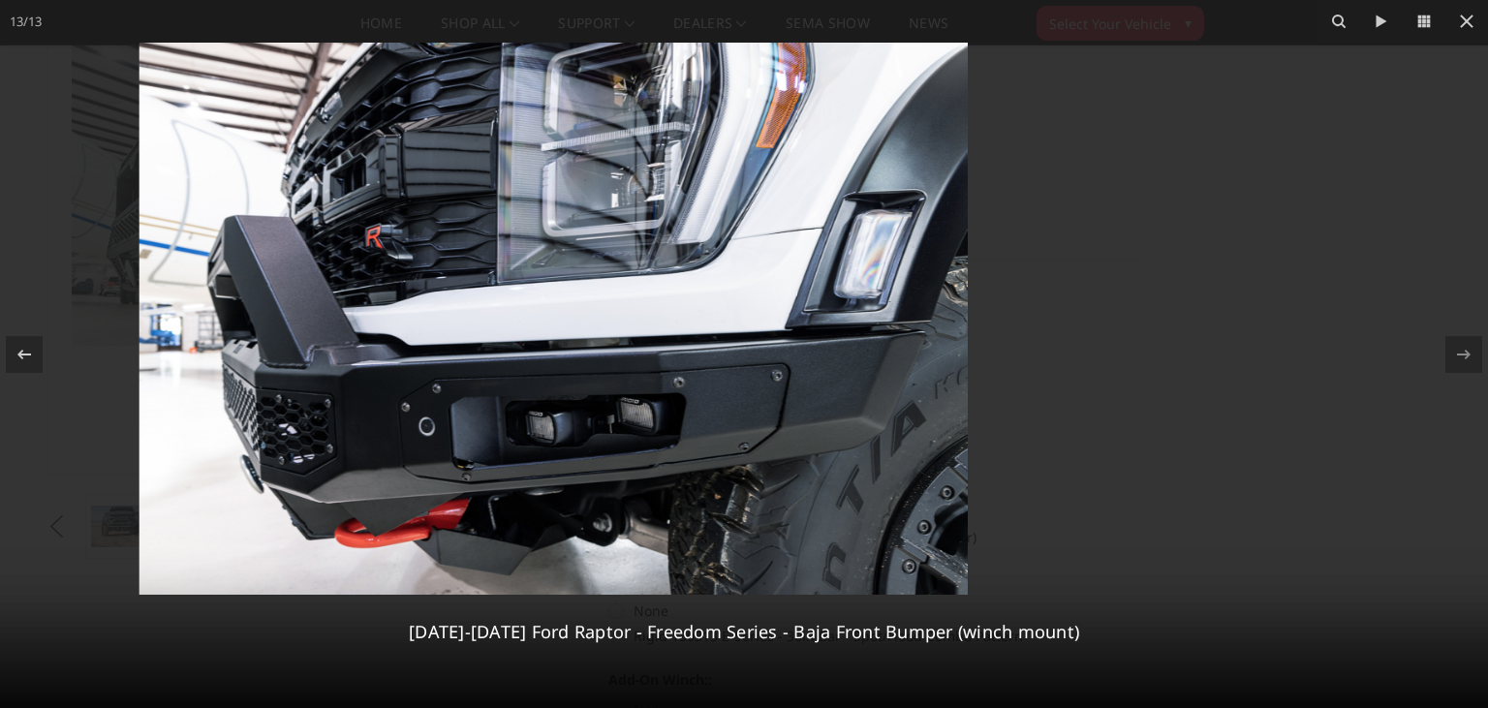
drag, startPoint x: 787, startPoint y: 190, endPoint x: 0, endPoint y: 204, distance: 786.7
click at [0, 203] on div at bounding box center [554, 354] width 1488 height 708
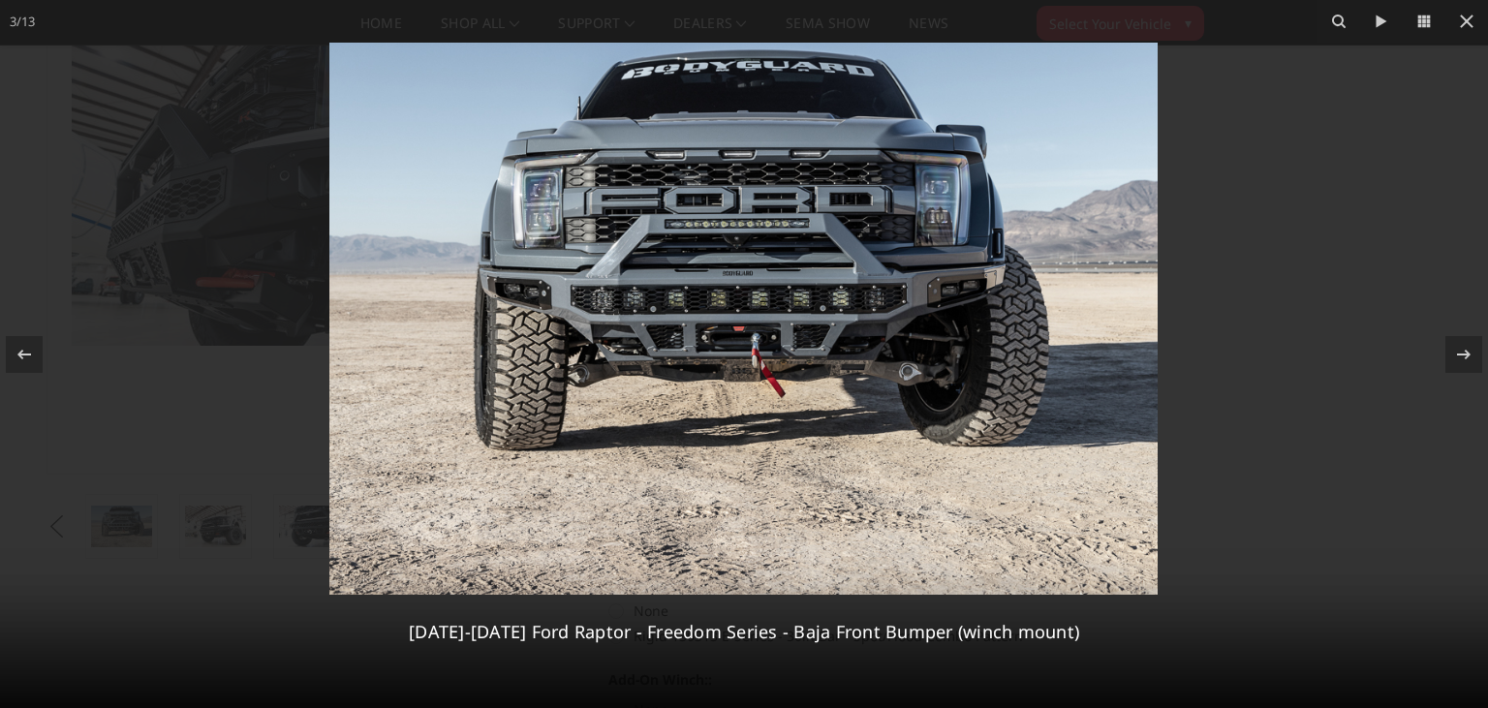
click at [618, 239] on img at bounding box center [743, 319] width 828 height 552
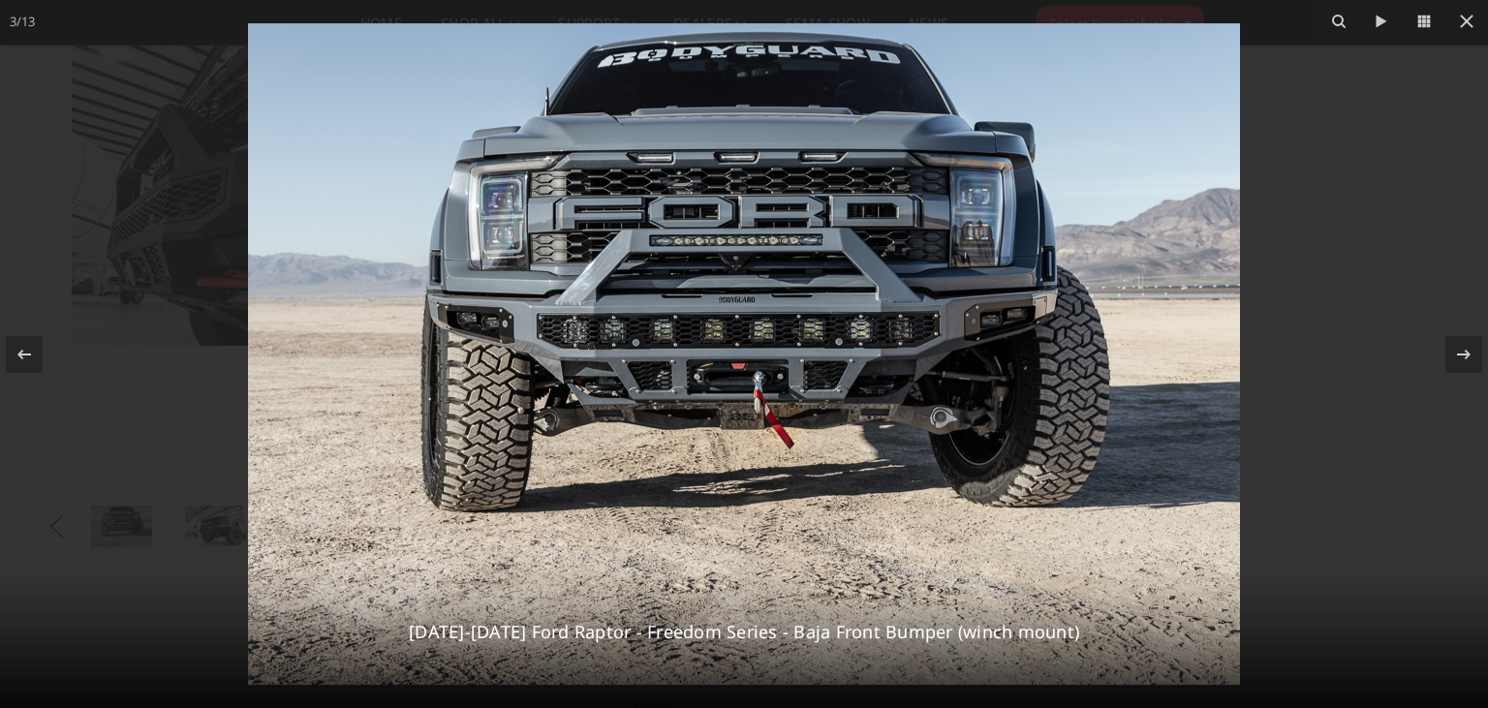
click at [622, 238] on img at bounding box center [744, 354] width 992 height 662
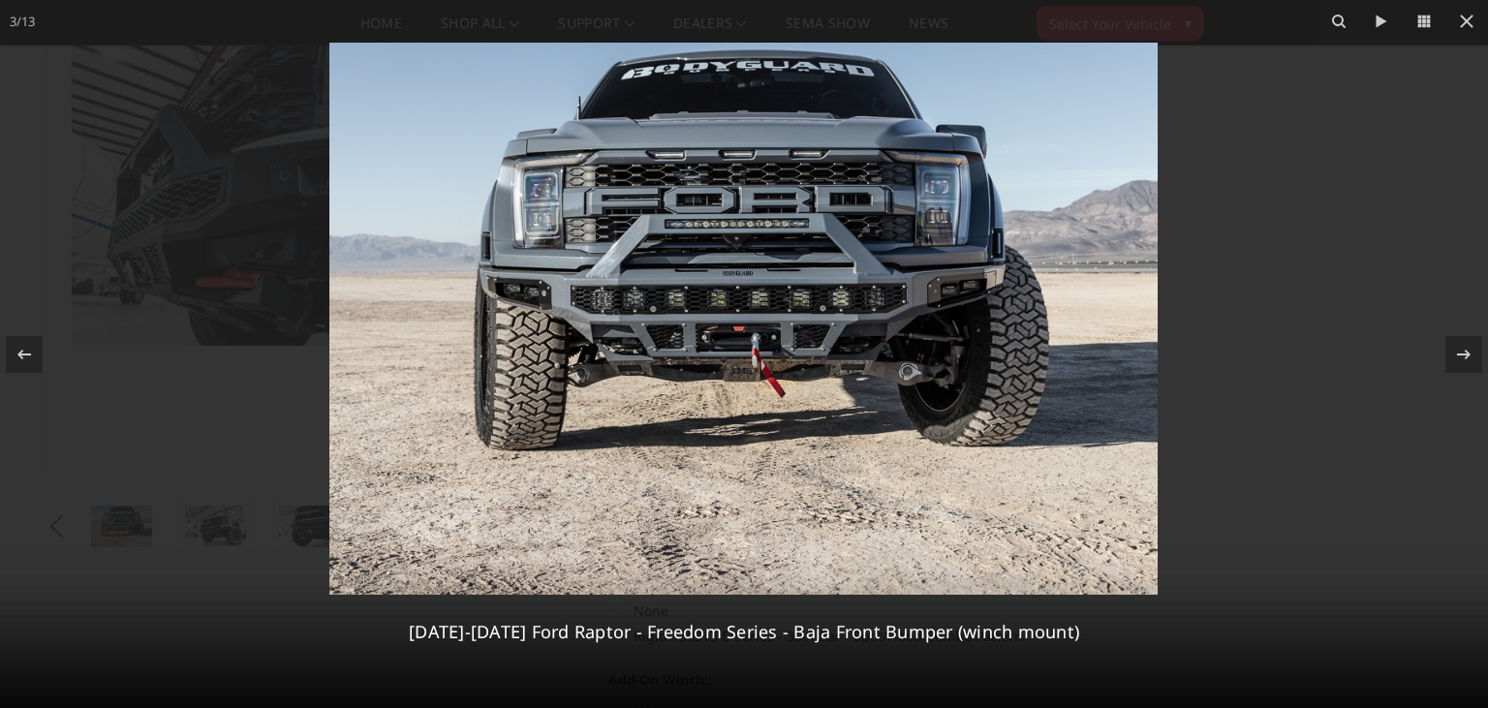
click at [647, 239] on img at bounding box center [743, 319] width 828 height 552
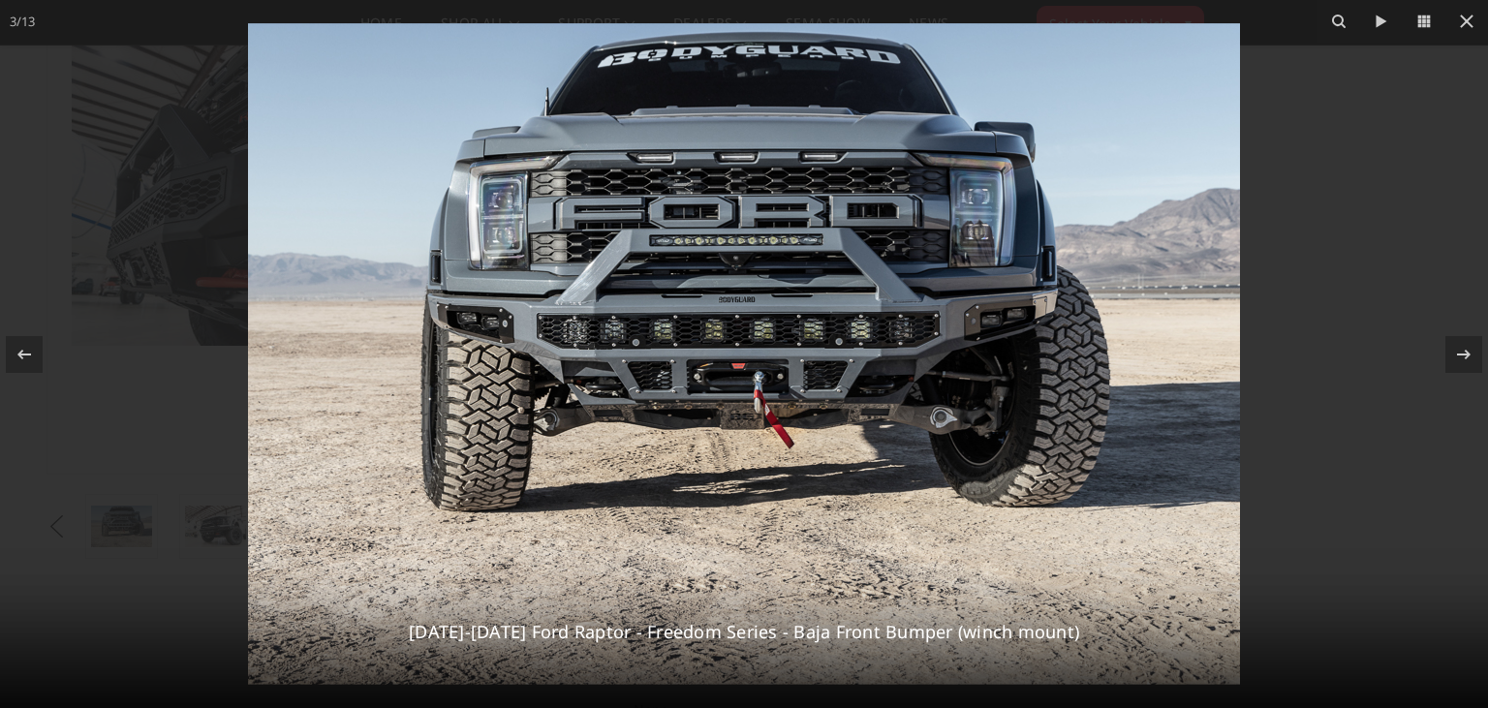
click at [647, 239] on img at bounding box center [744, 354] width 992 height 662
click at [648, 239] on img at bounding box center [744, 354] width 992 height 662
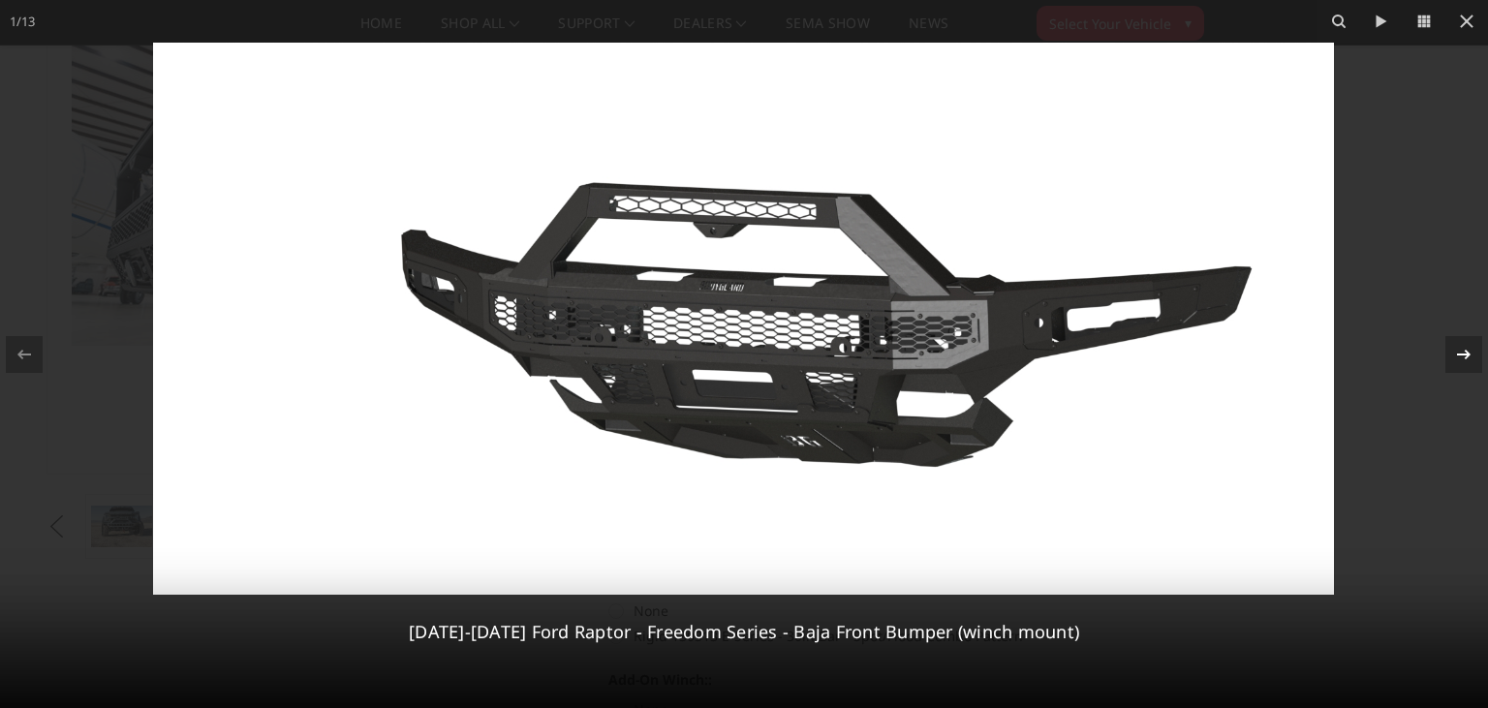
click at [1469, 356] on icon at bounding box center [1463, 354] width 23 height 23
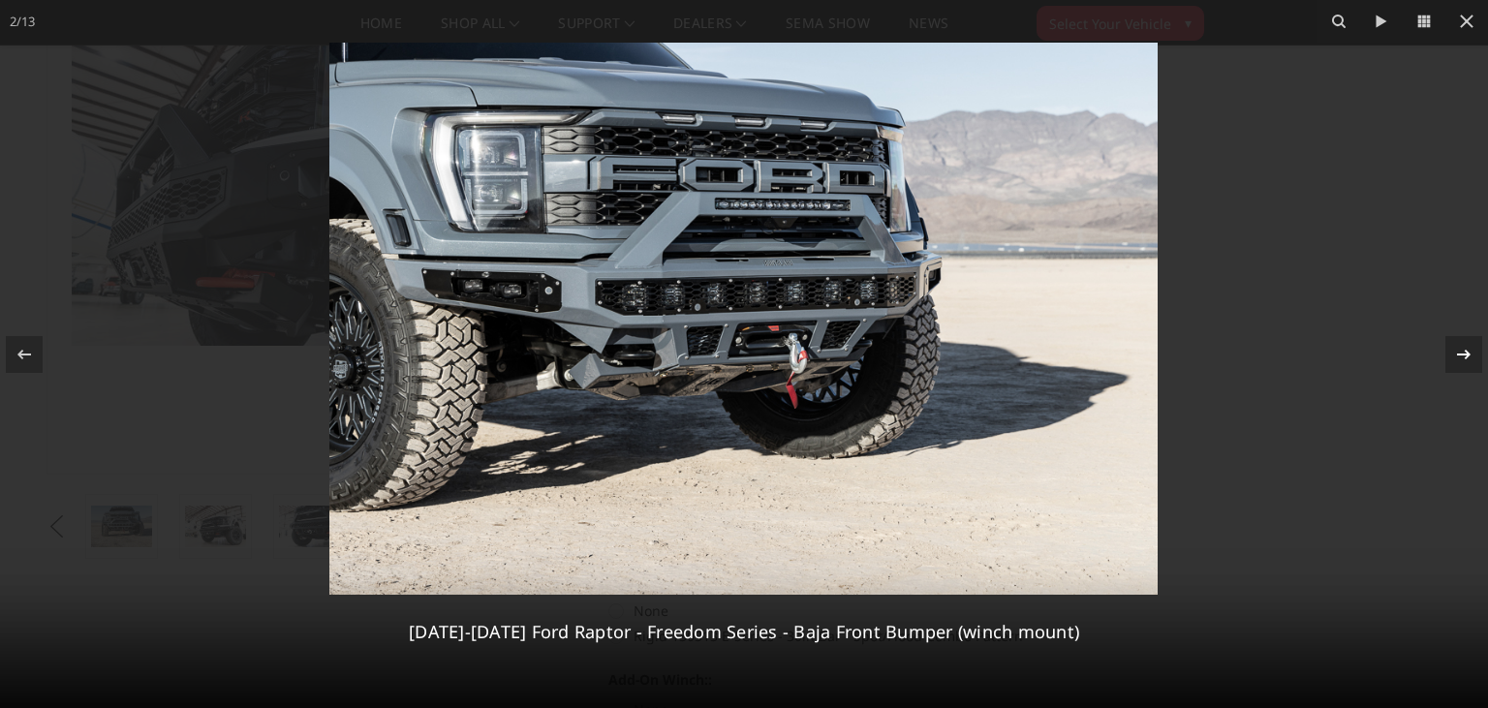
click at [1469, 356] on icon at bounding box center [1463, 354] width 23 height 23
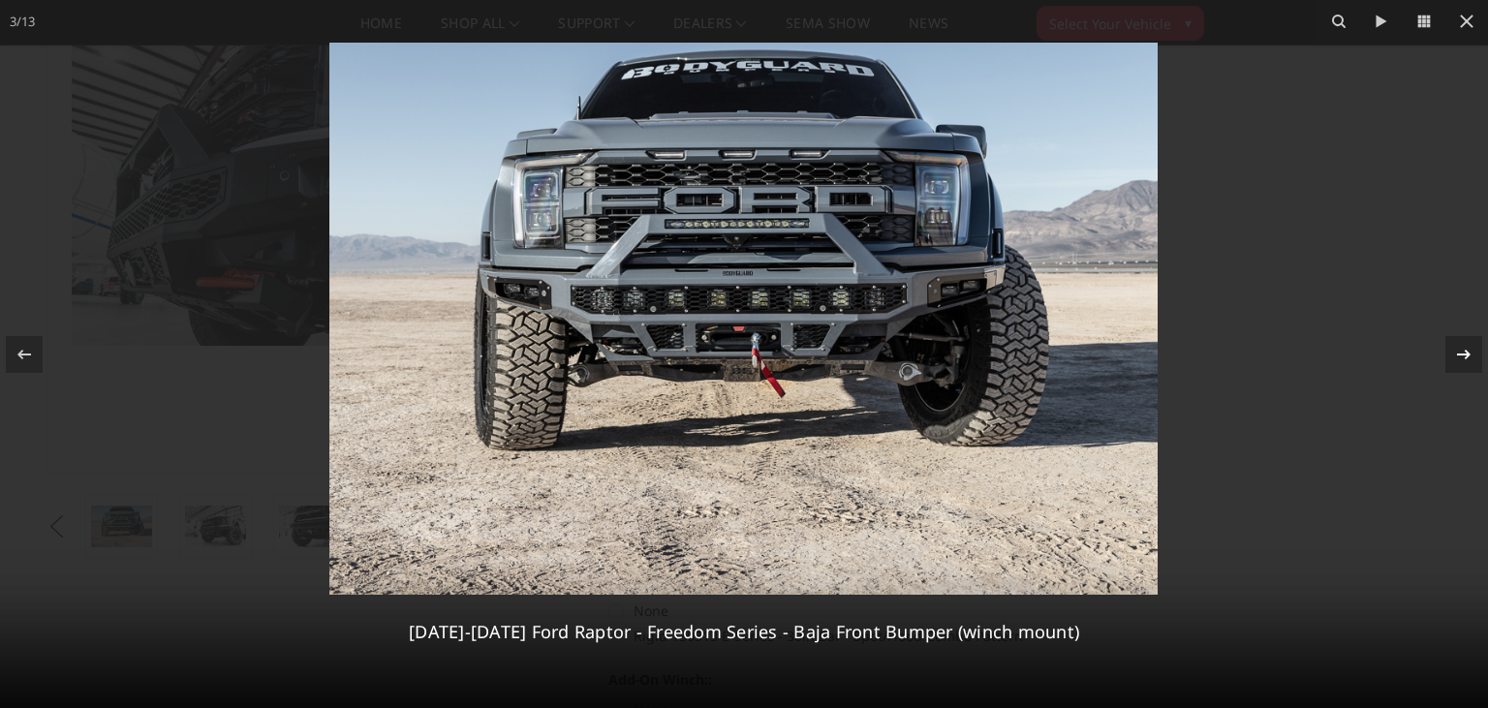
click at [1469, 356] on icon at bounding box center [1463, 354] width 23 height 23
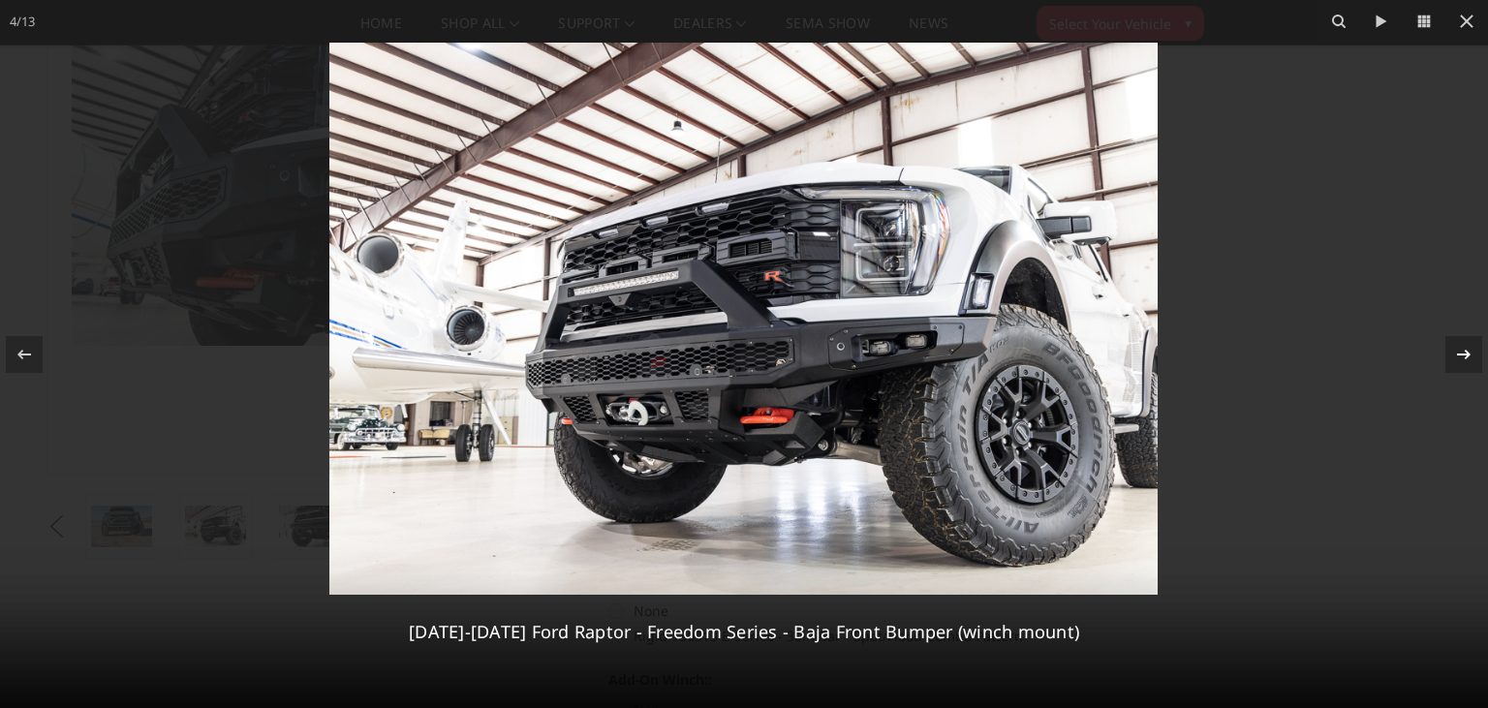
click at [1469, 356] on icon at bounding box center [1463, 354] width 23 height 23
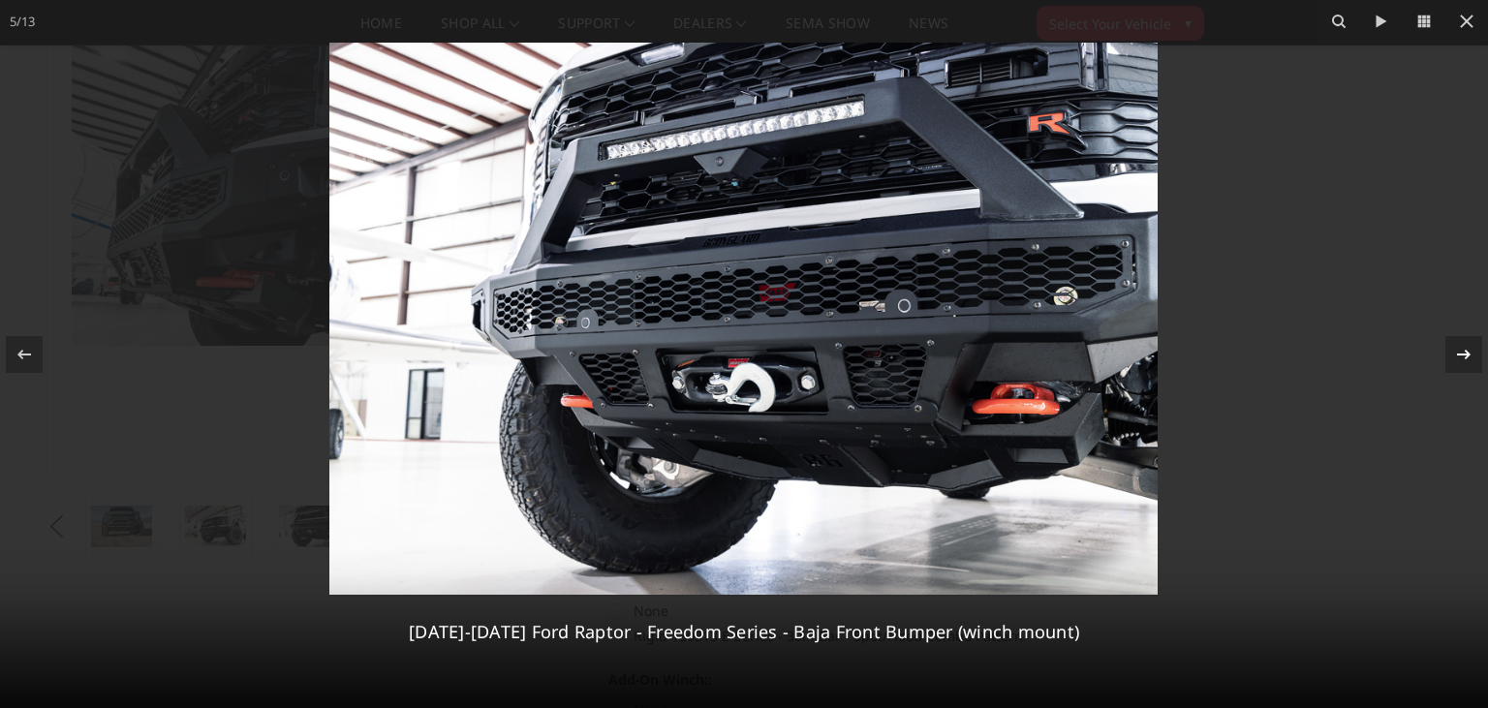
click at [1469, 356] on icon at bounding box center [1463, 354] width 23 height 23
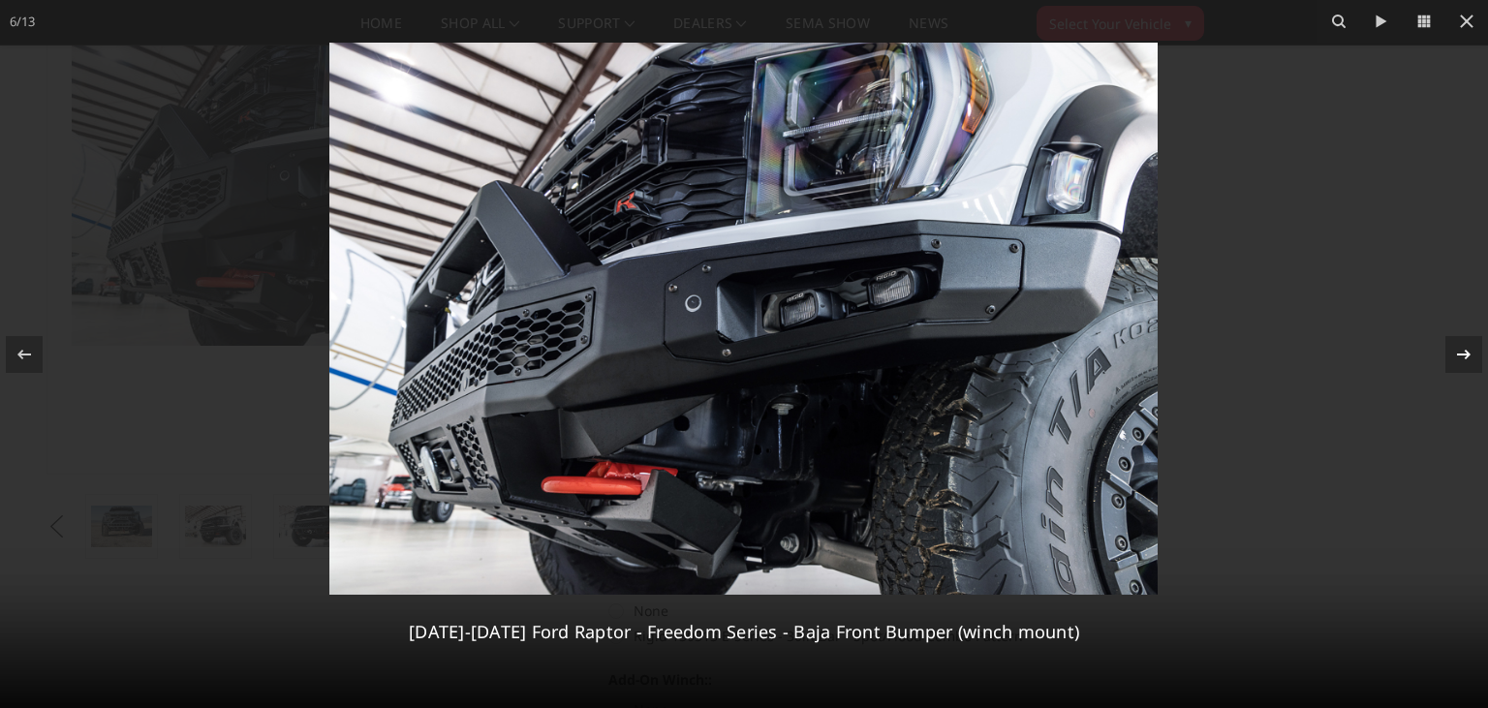
click at [1469, 356] on icon at bounding box center [1463, 354] width 23 height 23
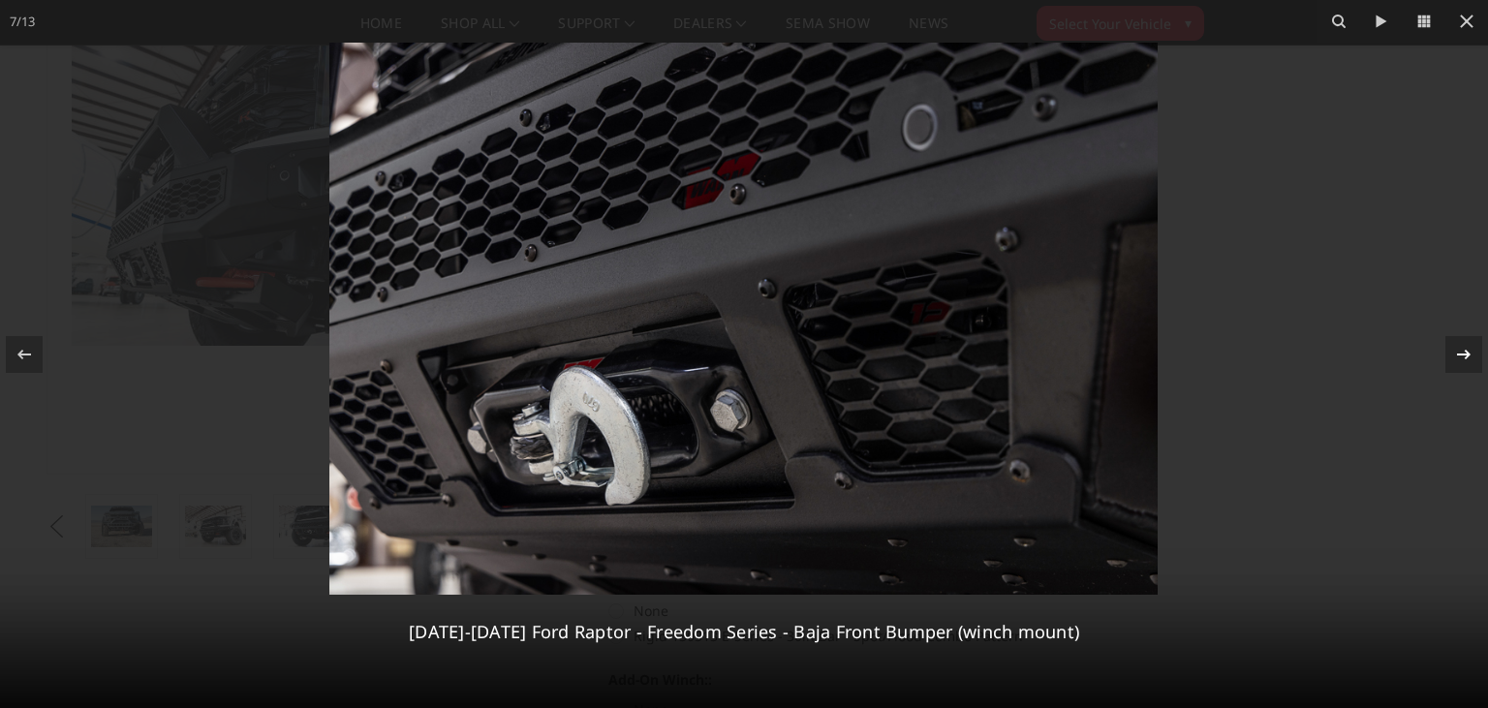
click at [1469, 356] on icon at bounding box center [1463, 354] width 23 height 23
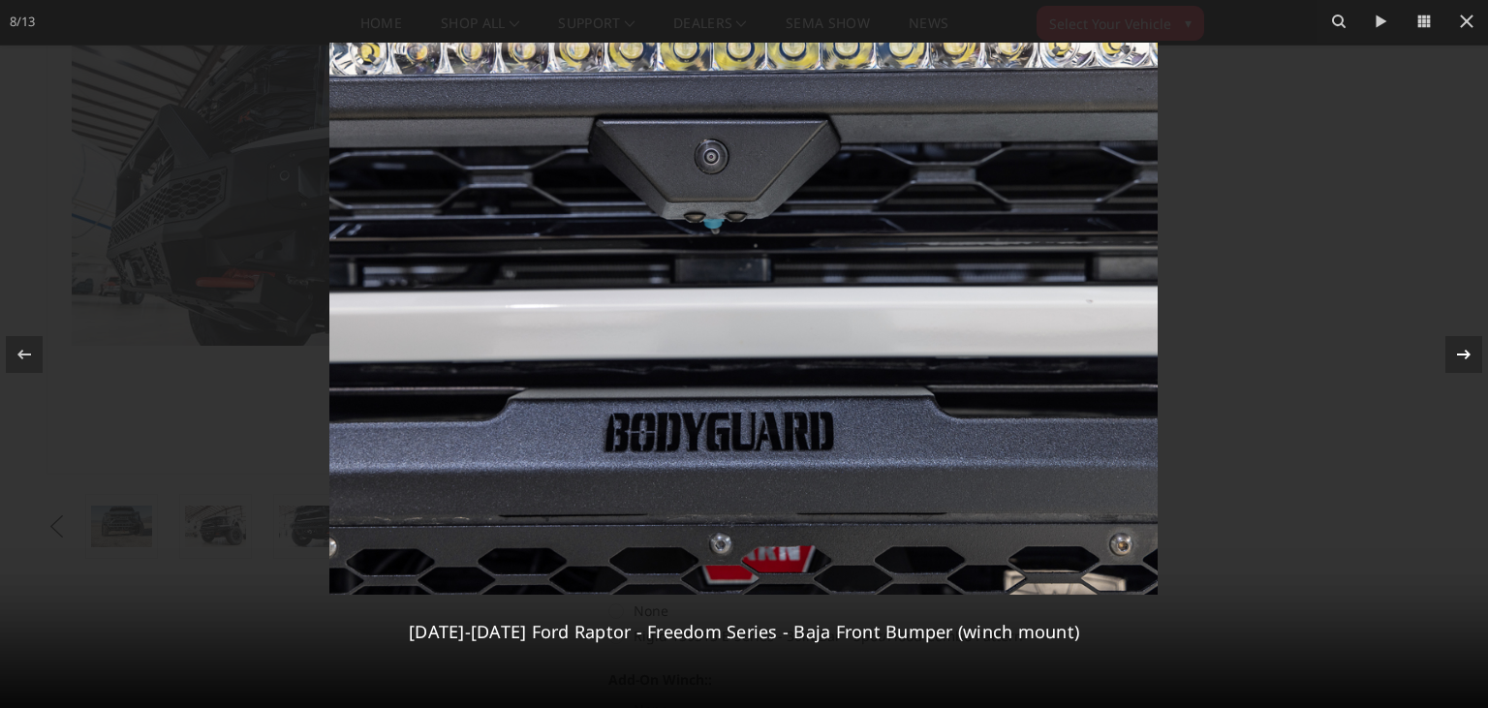
click at [1469, 356] on icon at bounding box center [1463, 354] width 23 height 23
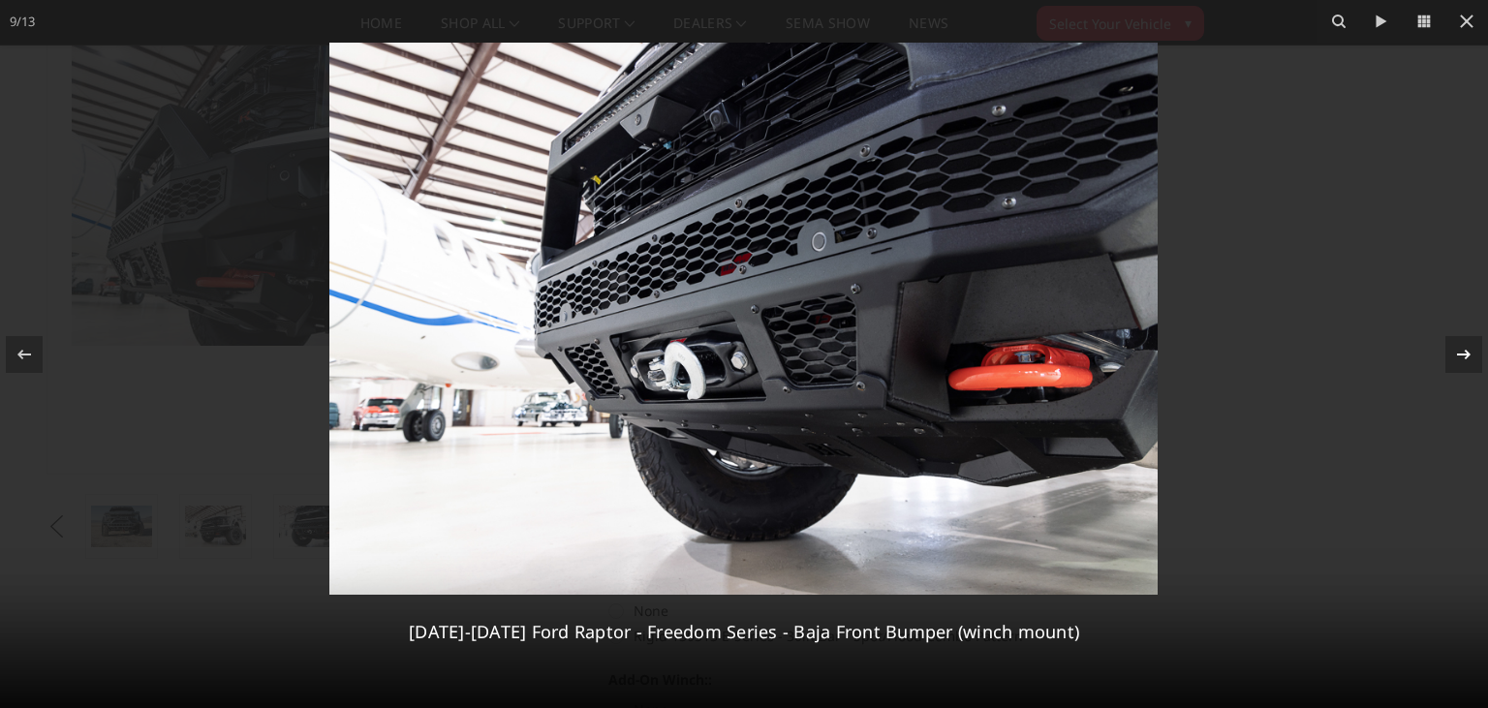
click at [1469, 356] on icon at bounding box center [1463, 354] width 23 height 23
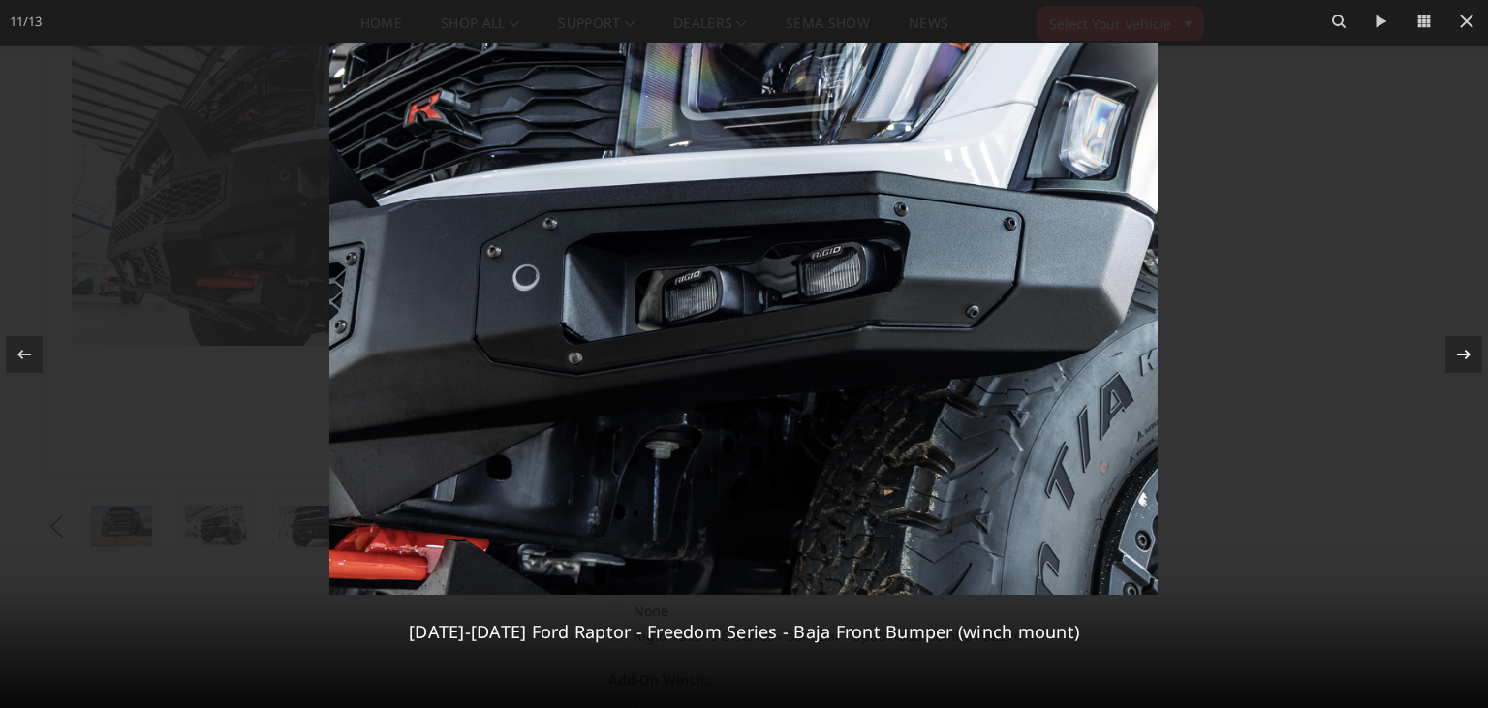
click at [1469, 356] on icon at bounding box center [1463, 354] width 23 height 23
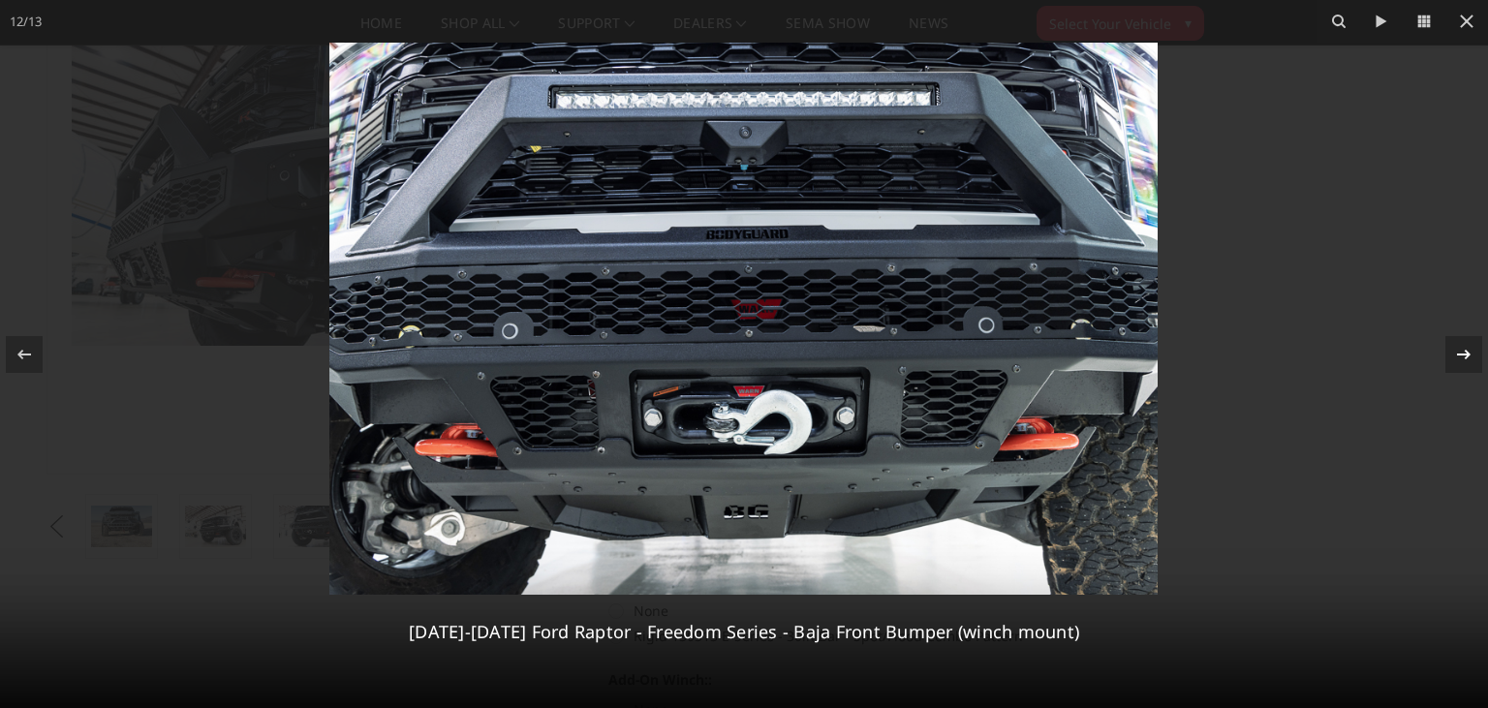
click at [1469, 356] on icon at bounding box center [1463, 354] width 23 height 23
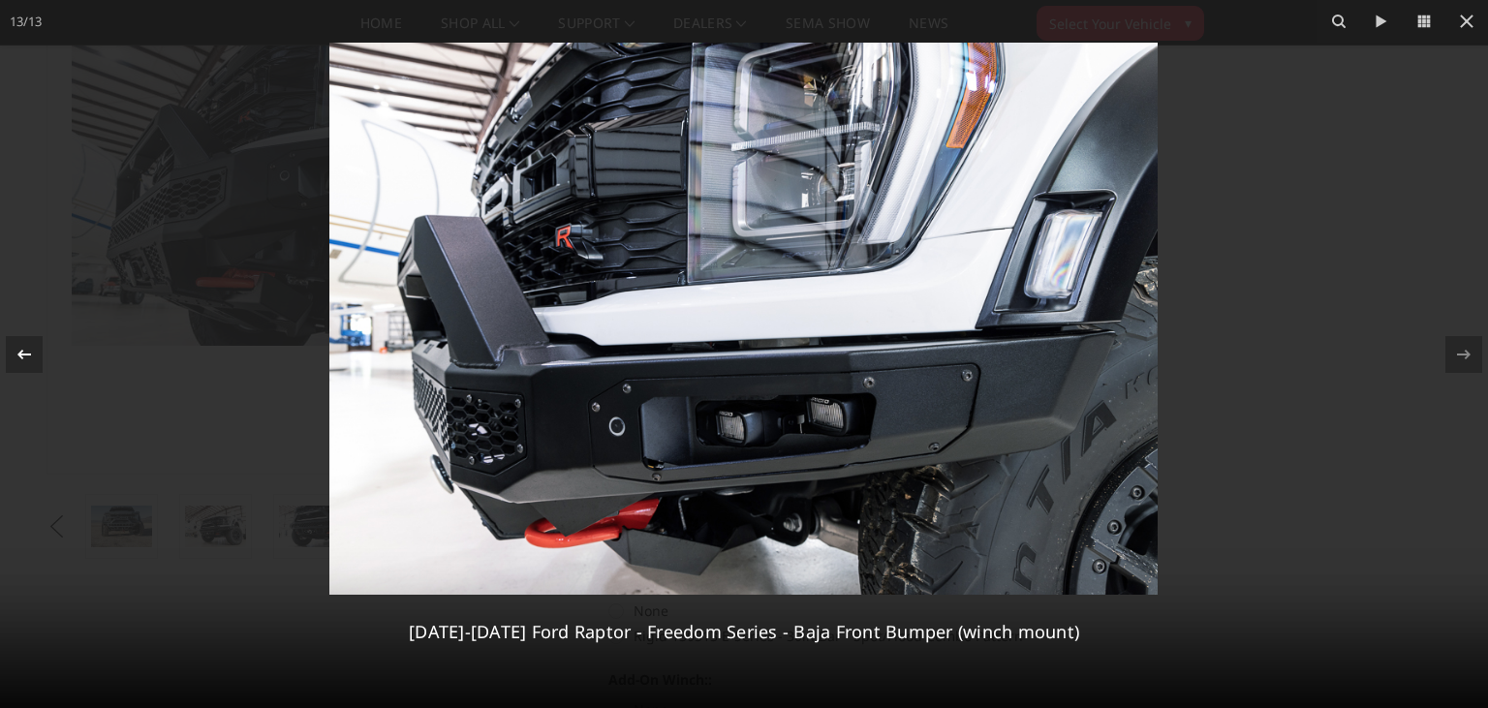
click at [28, 352] on icon at bounding box center [24, 354] width 23 height 23
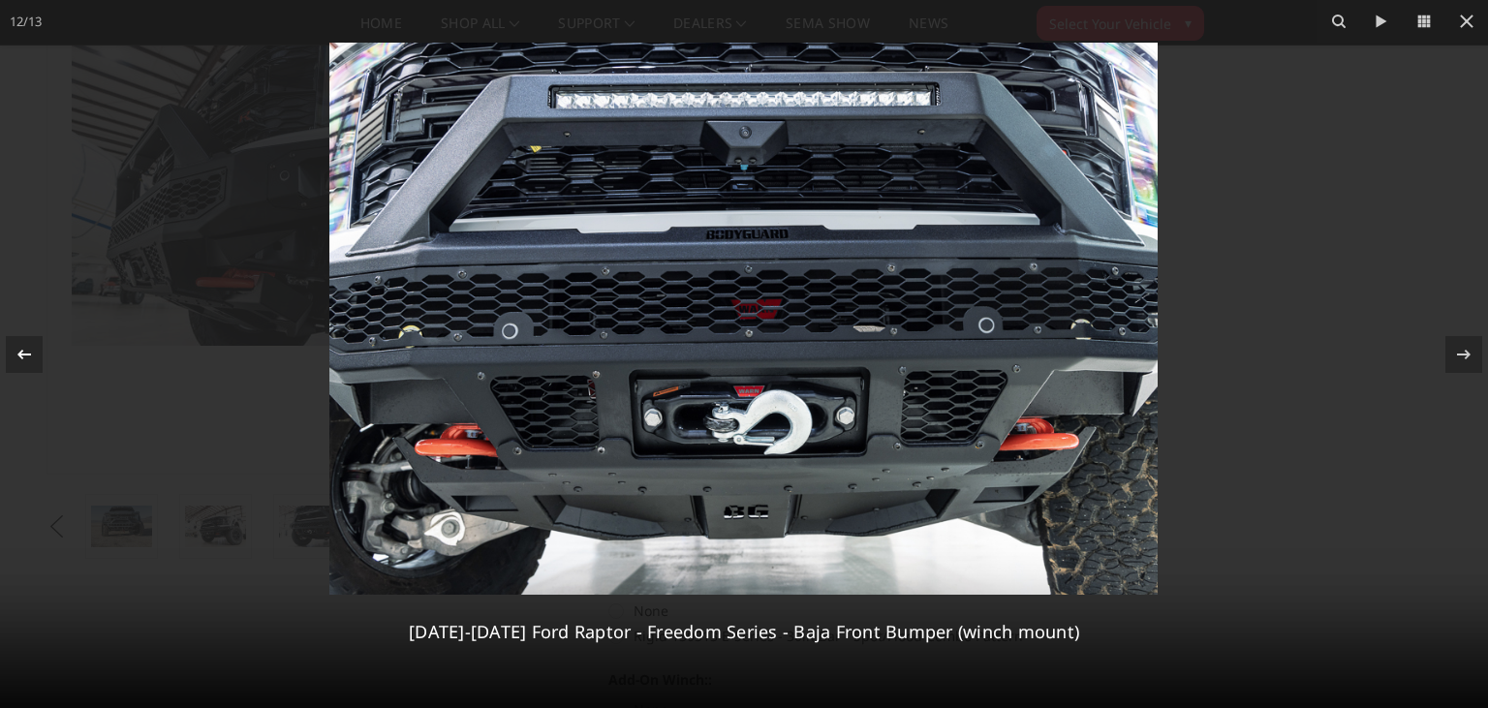
click at [28, 352] on icon at bounding box center [24, 354] width 23 height 23
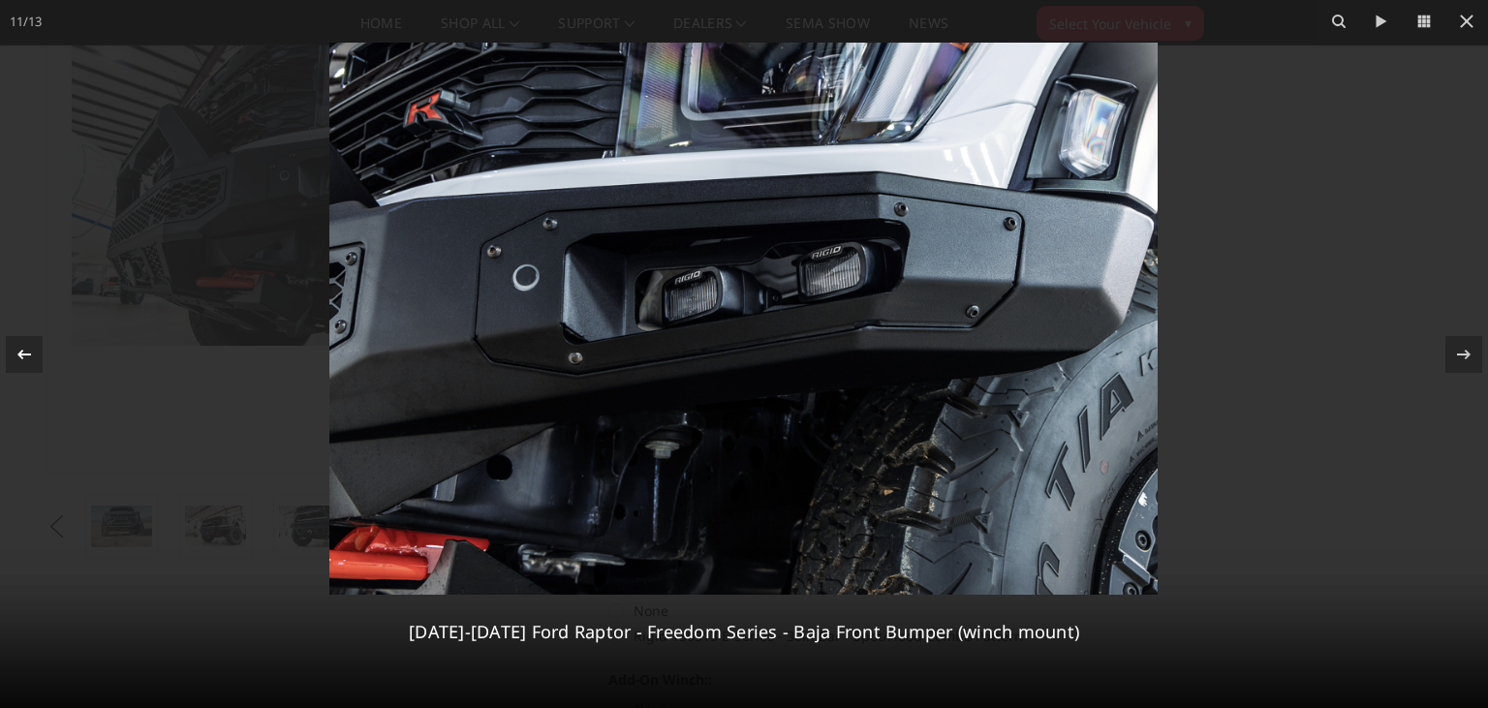
click at [28, 352] on icon at bounding box center [24, 354] width 23 height 23
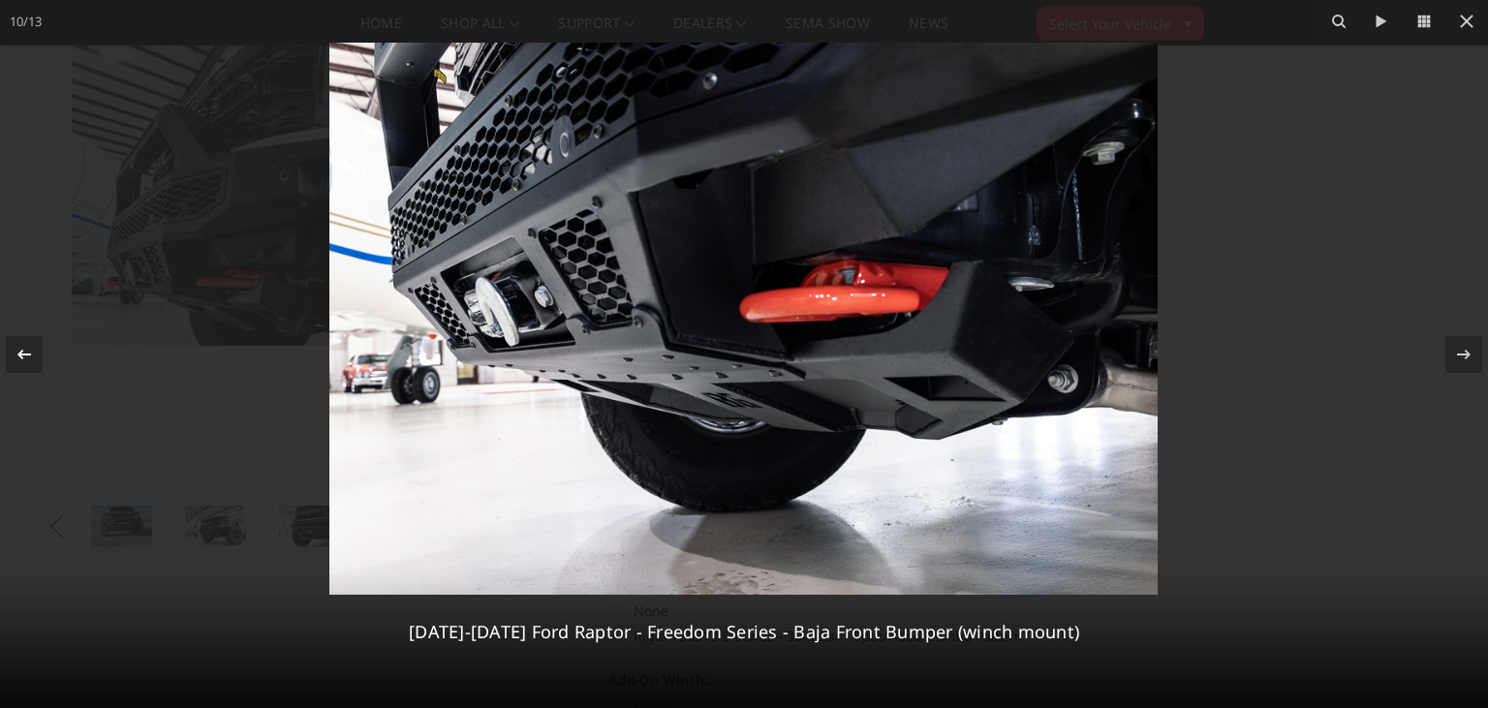
click at [28, 352] on icon at bounding box center [24, 354] width 23 height 23
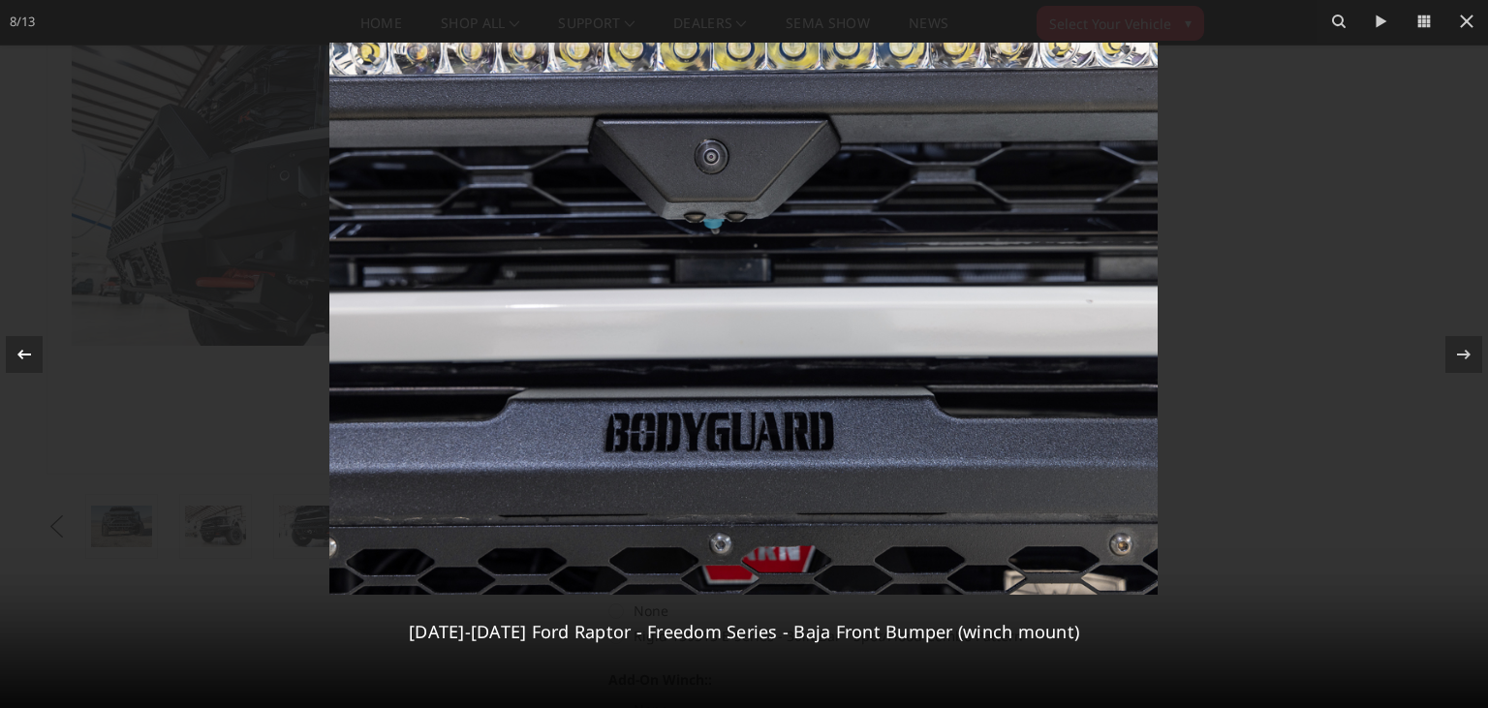
click at [28, 352] on icon at bounding box center [24, 354] width 23 height 23
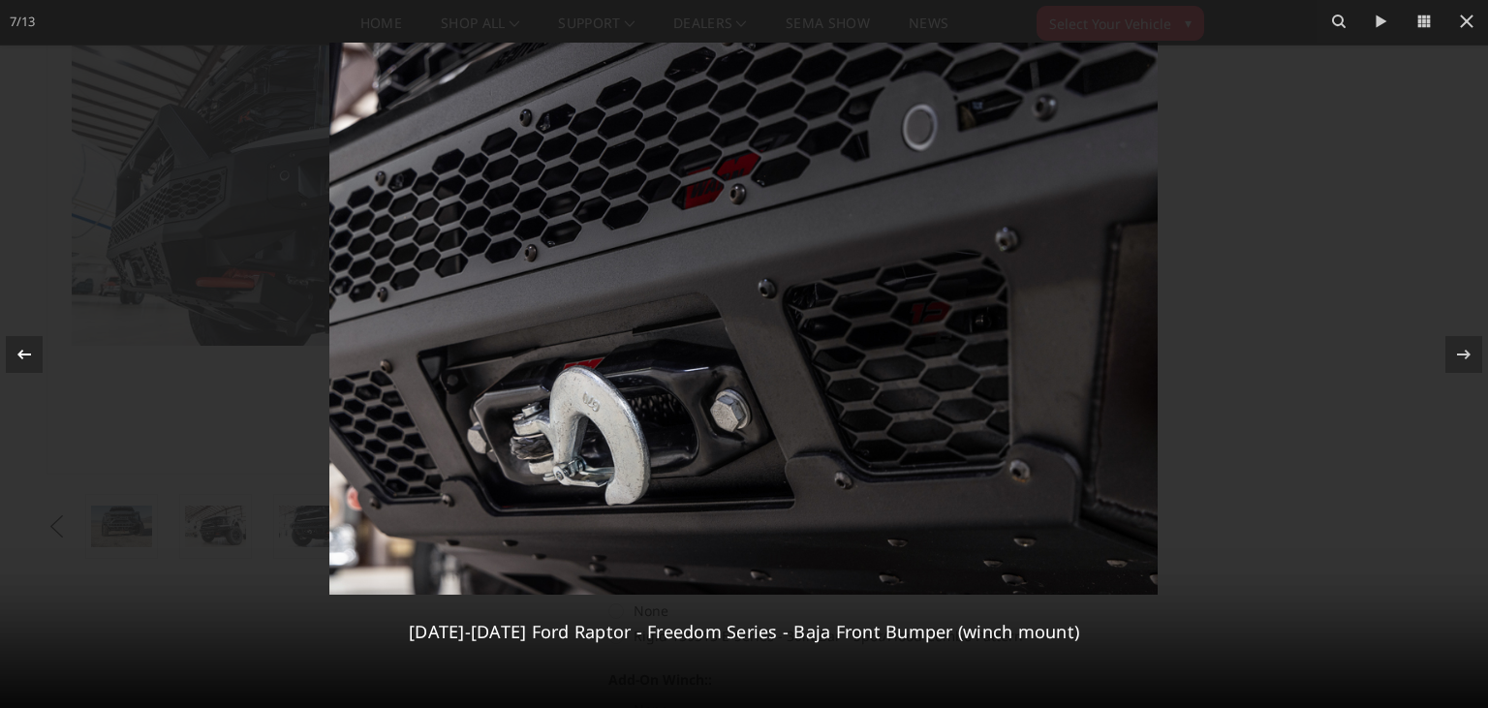
click at [28, 352] on icon at bounding box center [24, 354] width 23 height 23
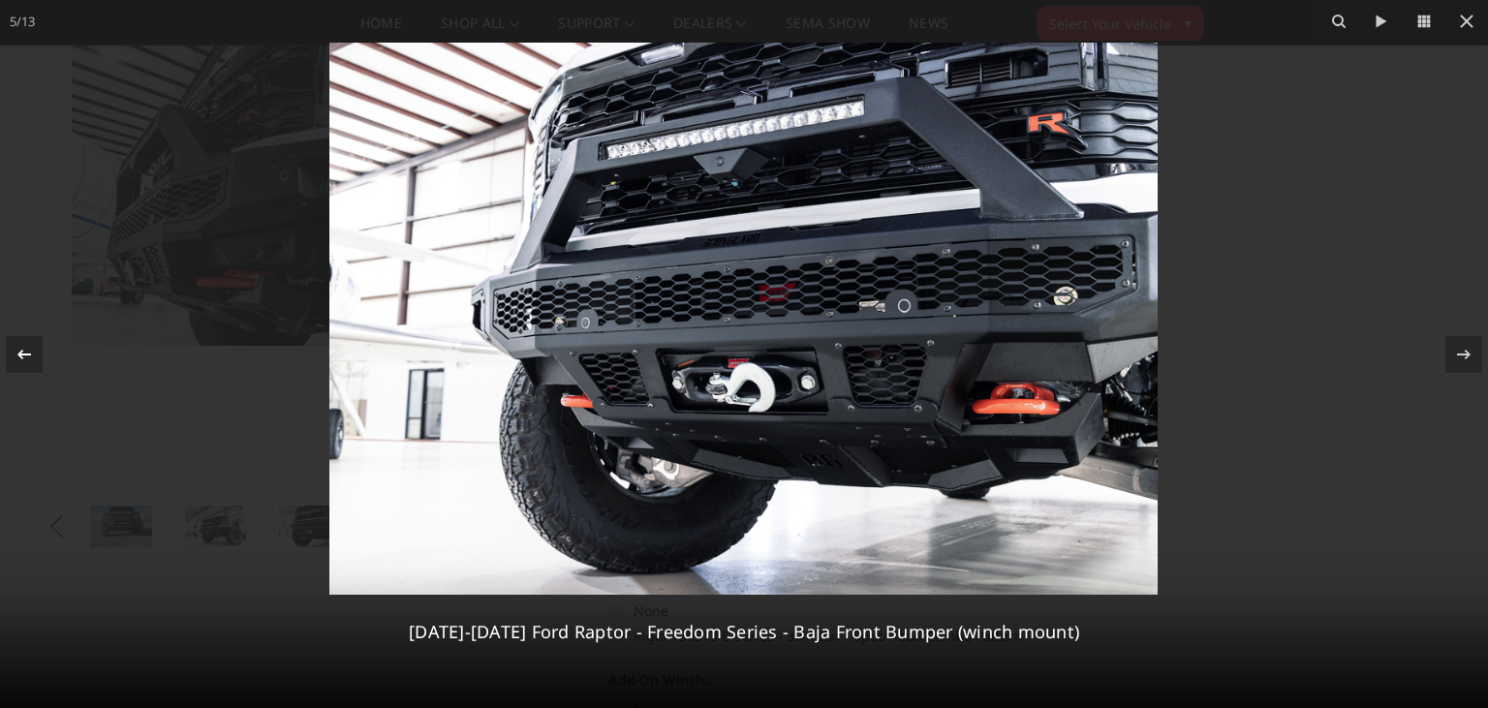
click at [28, 352] on icon at bounding box center [24, 354] width 23 height 23
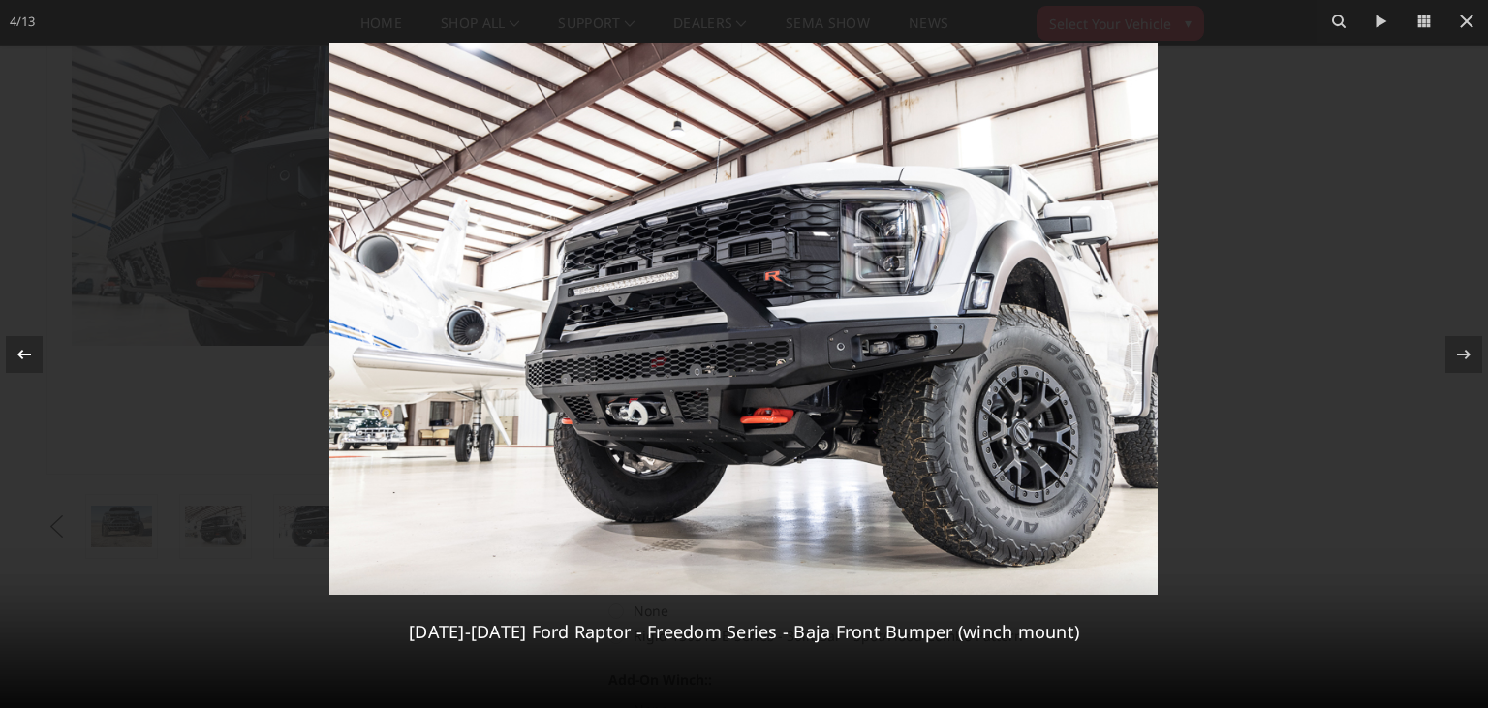
click at [28, 352] on icon at bounding box center [24, 354] width 23 height 23
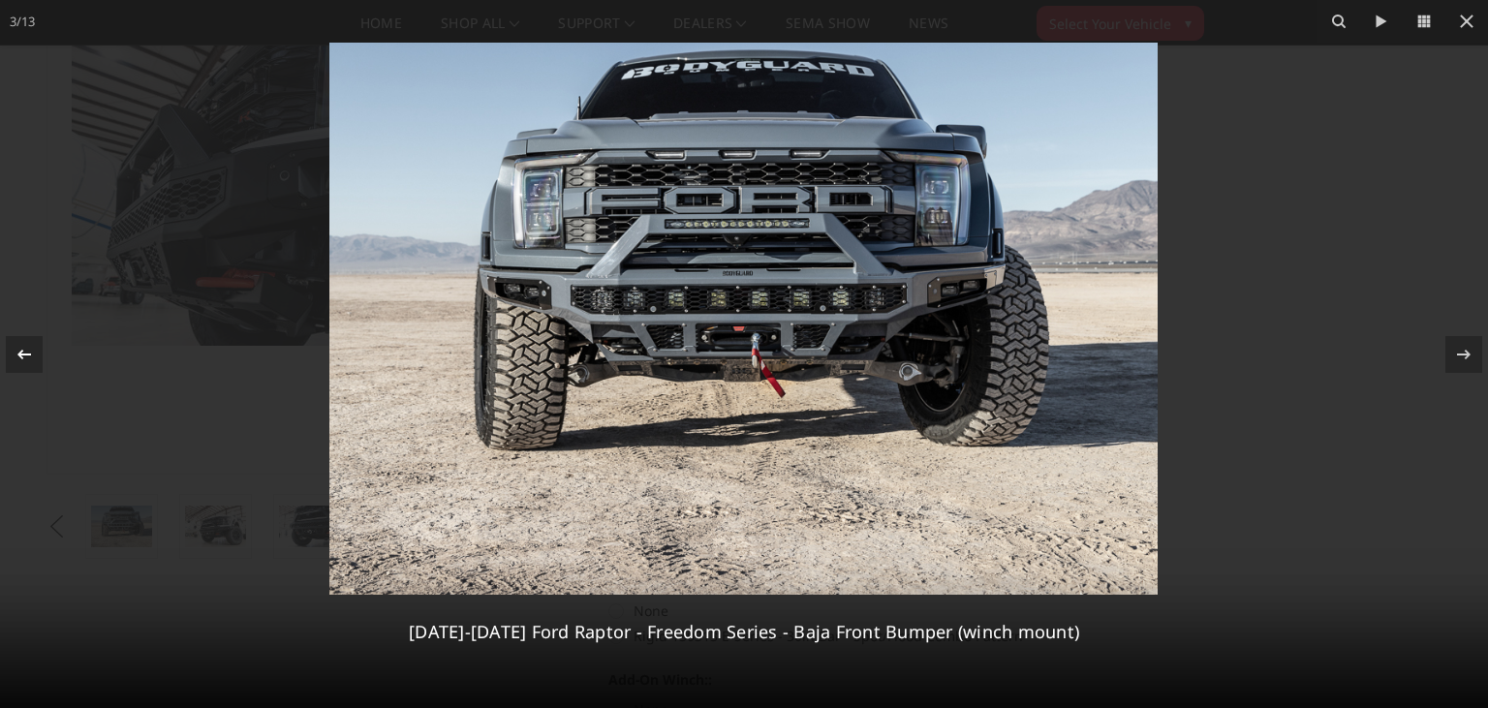
click at [28, 352] on icon at bounding box center [24, 354] width 23 height 23
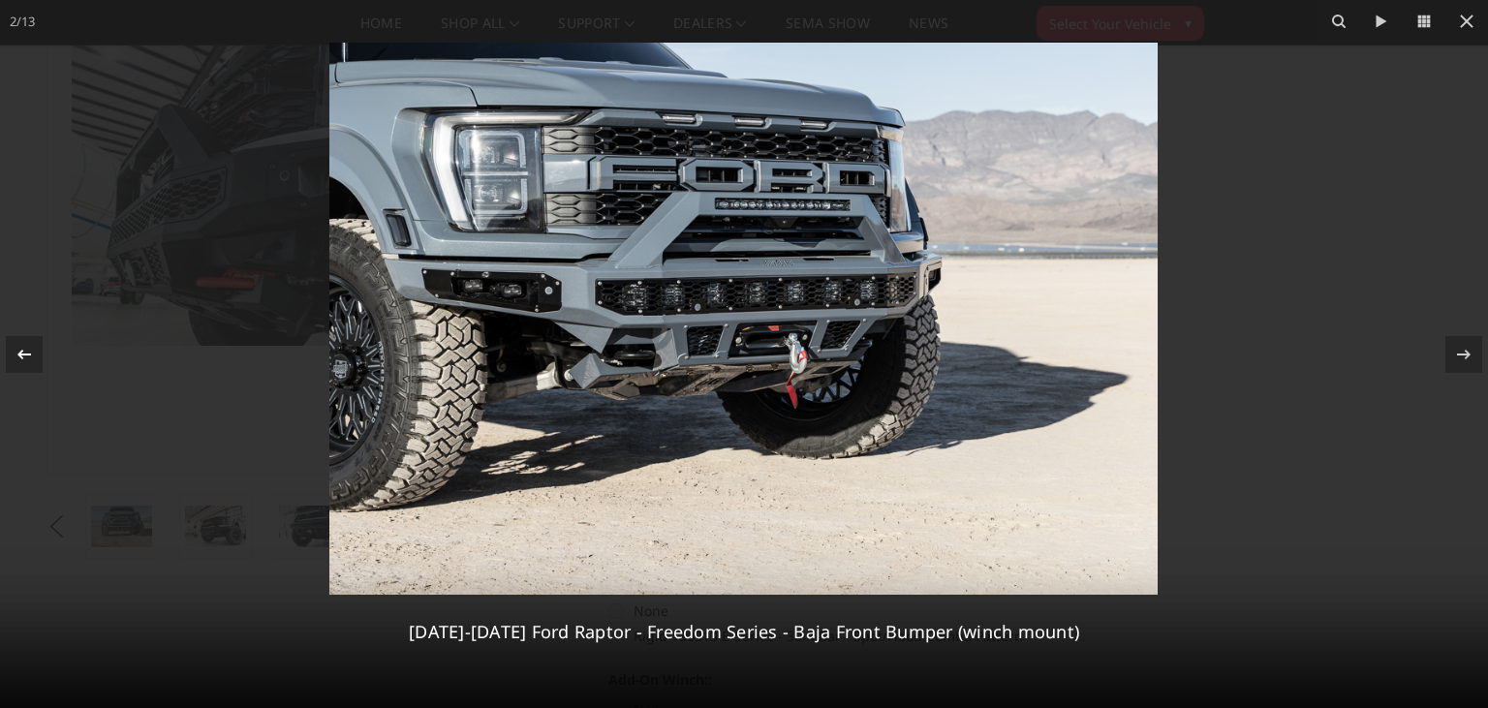
click at [27, 351] on icon at bounding box center [24, 354] width 23 height 23
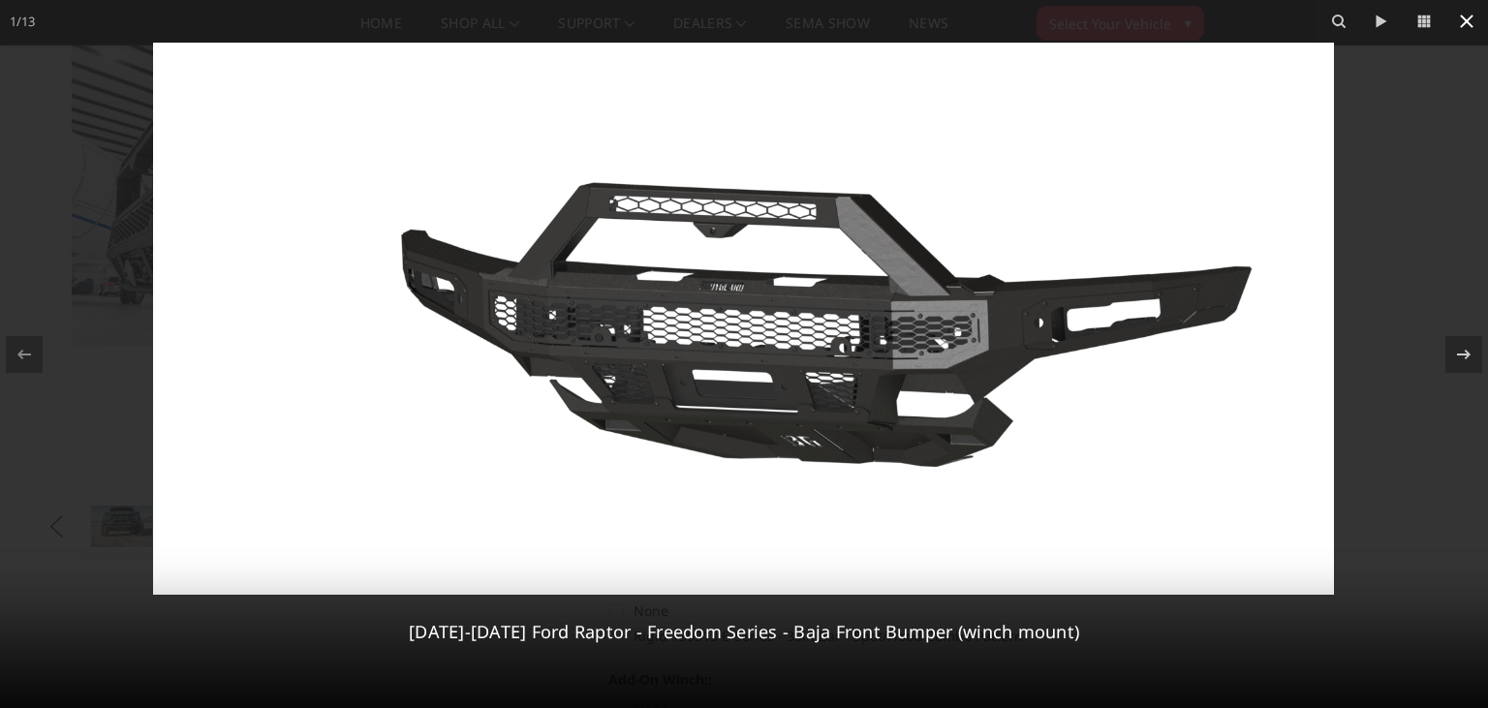
click at [1461, 34] on button at bounding box center [1466, 21] width 43 height 43
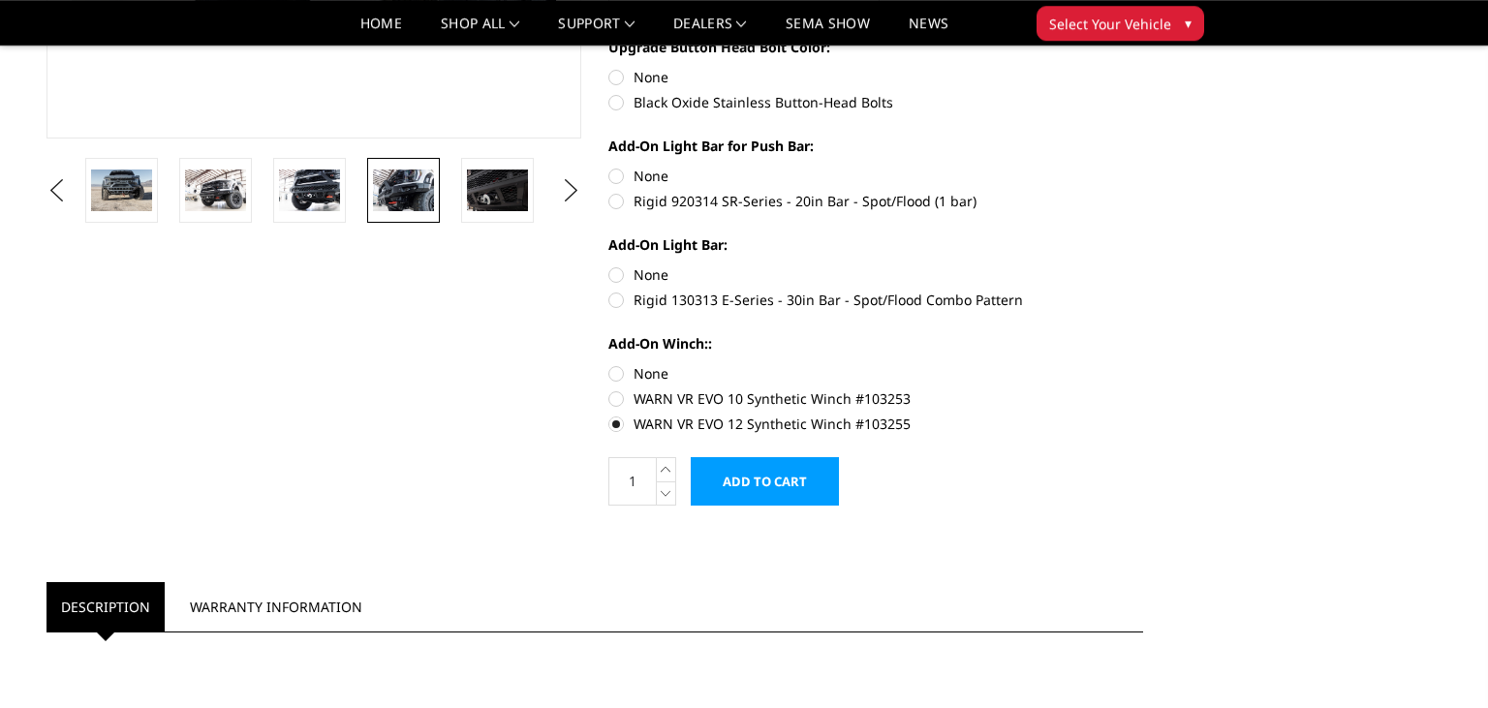
scroll to position [613, 0]
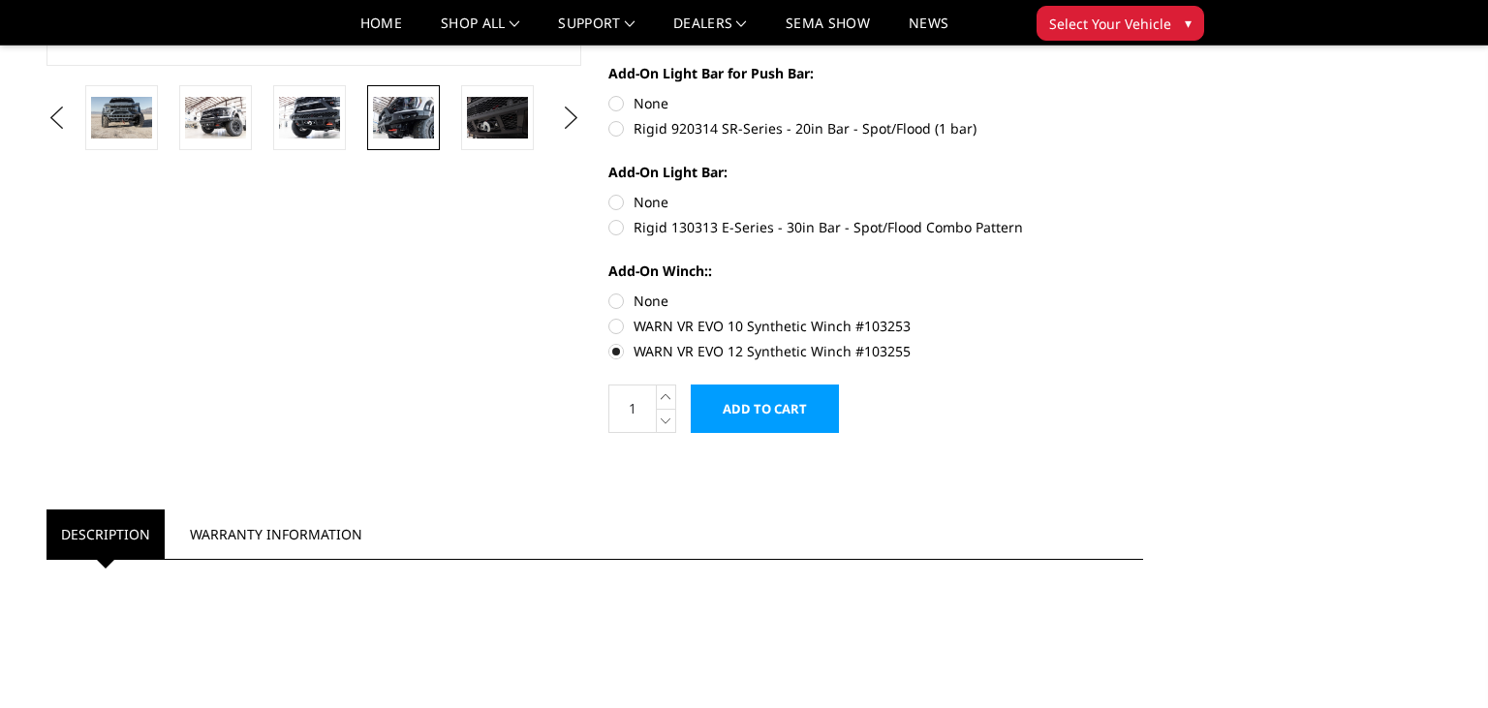
click at [804, 421] on input "Add to Cart" at bounding box center [765, 409] width 148 height 48
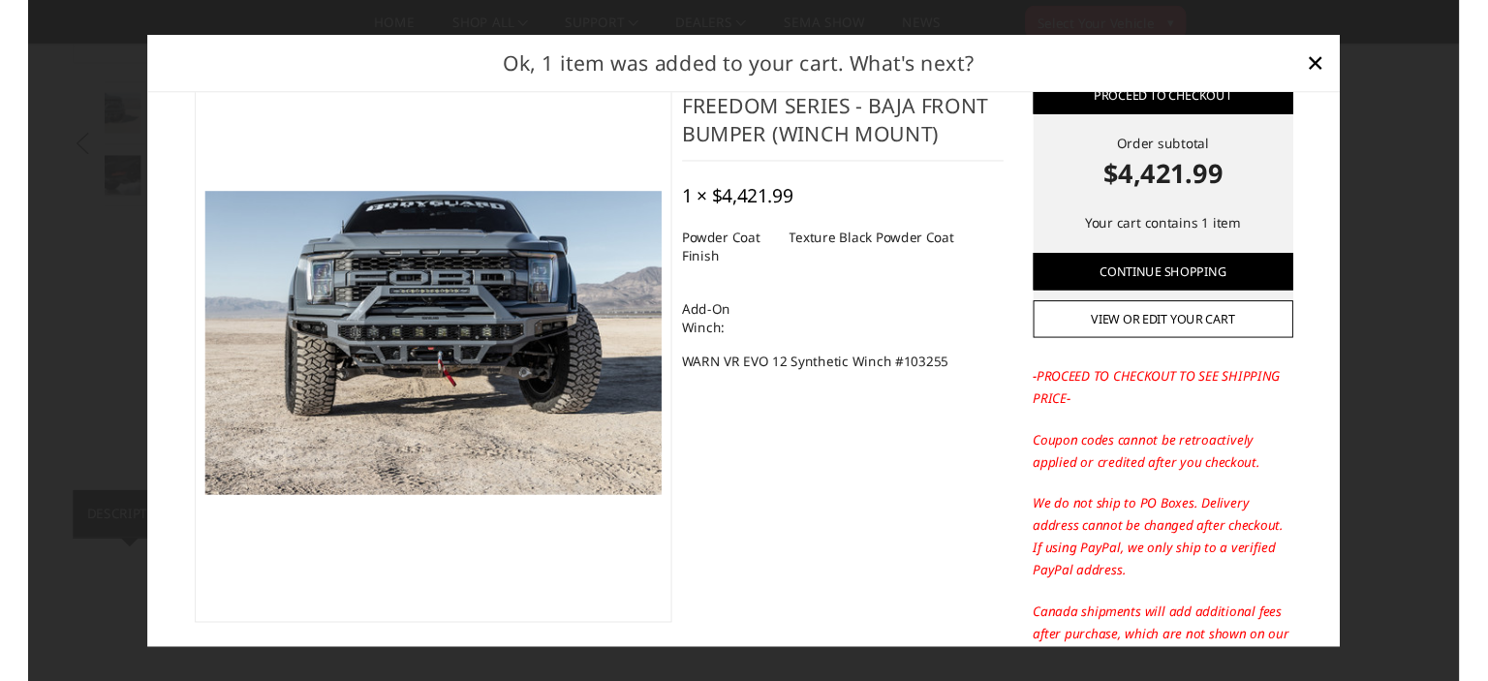
scroll to position [111, 0]
